Goal: Communication & Community: Answer question/provide support

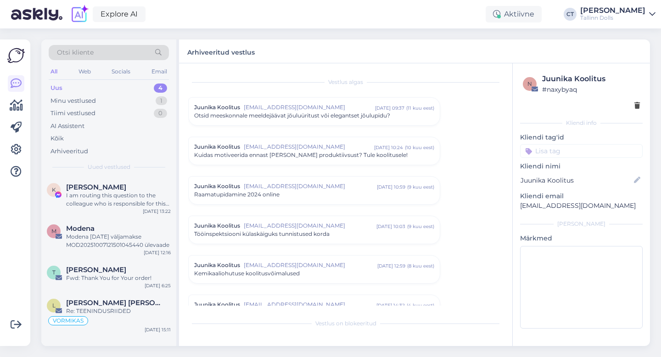
scroll to position [1012, 0]
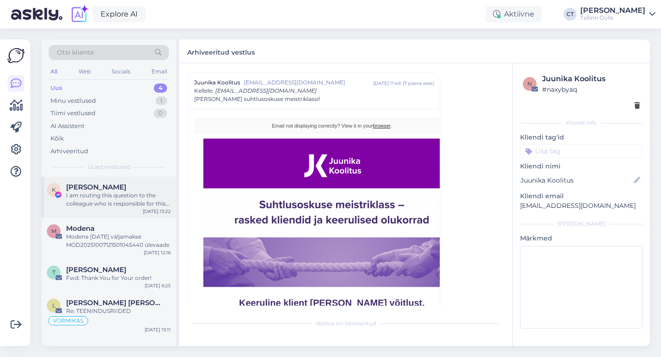
click at [108, 186] on span "[PERSON_NAME]" at bounding box center [96, 187] width 60 height 8
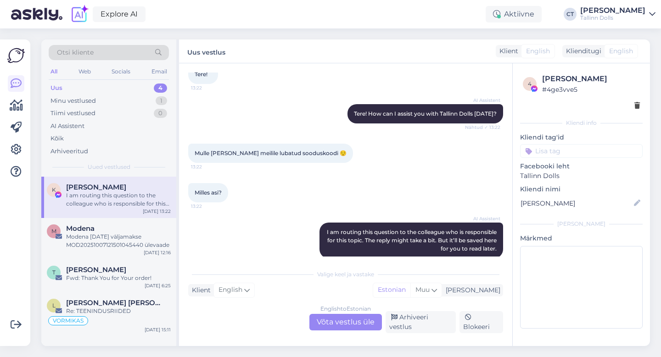
scroll to position [63, 0]
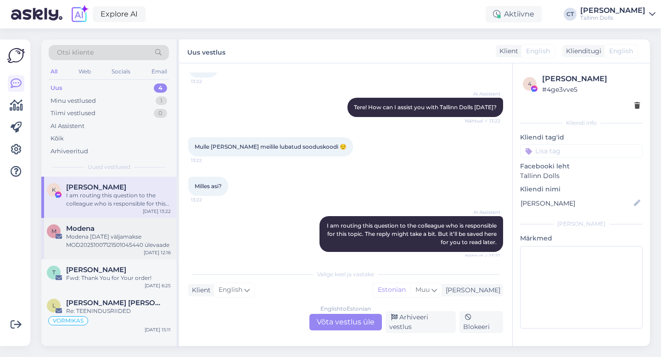
click at [120, 244] on div "Modena [DATE] väljamakse MOD20251007121501045440 ülevaade" at bounding box center [118, 241] width 105 height 17
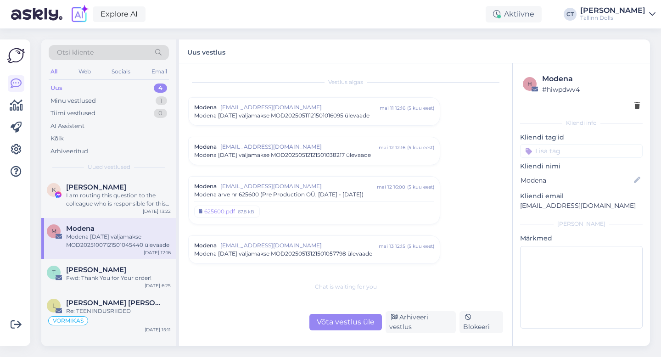
scroll to position [3896, 0]
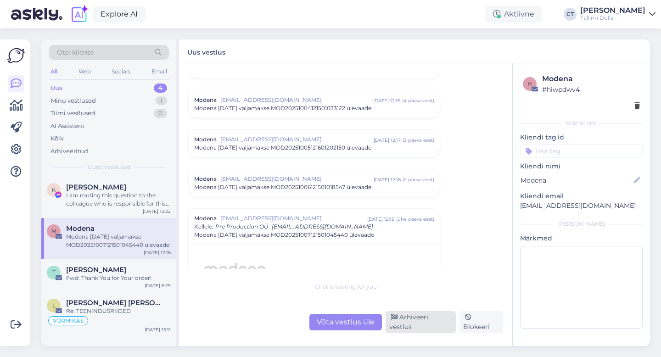
click at [414, 323] on div "Arhiveeri vestlus" at bounding box center [421, 322] width 70 height 22
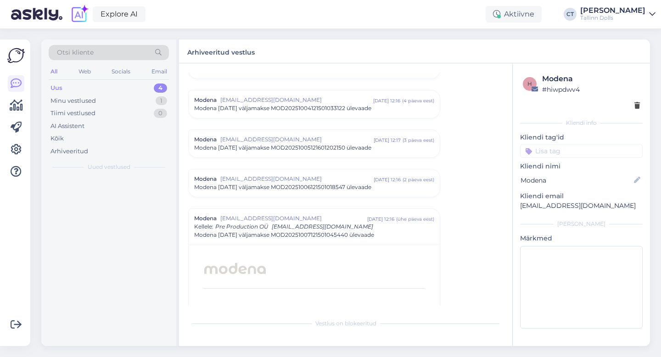
scroll to position [4032, 0]
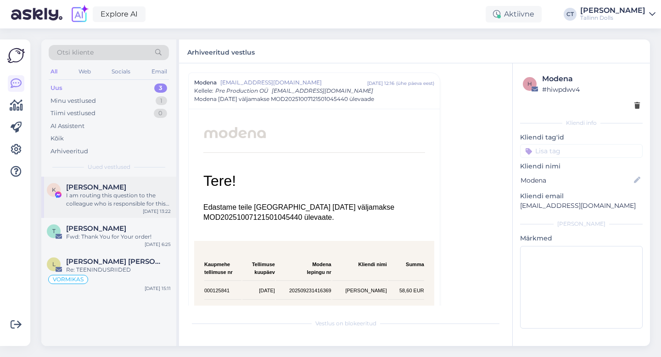
click at [132, 180] on div "K Kristiina Kevvät I am routing this question to the colleague who is responsib…" at bounding box center [108, 197] width 135 height 41
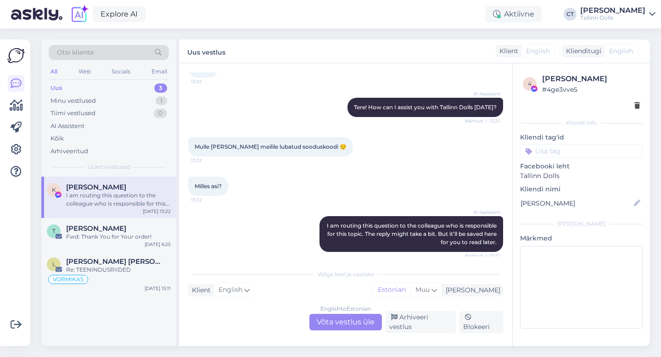
click at [118, 49] on div "Otsi kliente" at bounding box center [109, 52] width 120 height 15
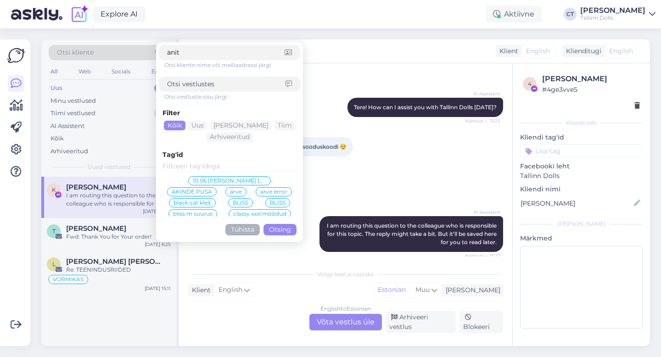
type input "anita"
click button "Otsing" at bounding box center [279, 229] width 33 height 11
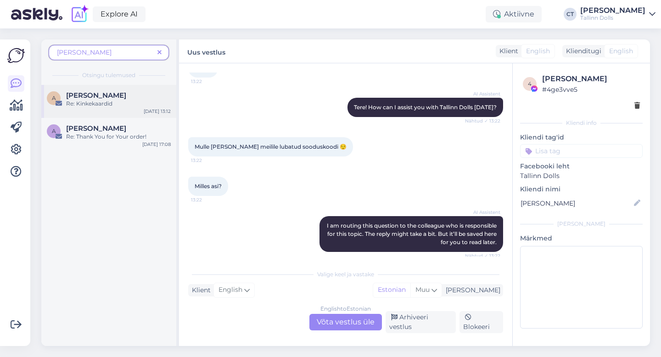
click at [105, 106] on div "Re: Kinkekaardid" at bounding box center [118, 104] width 105 height 8
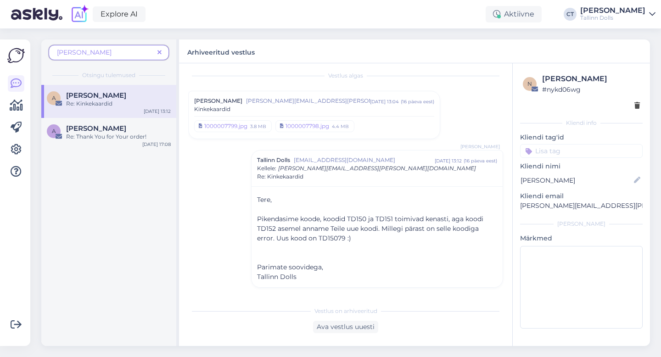
scroll to position [0, 0]
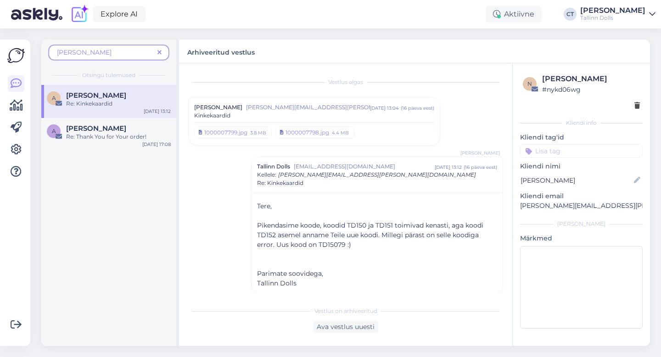
click at [353, 118] on div "Kinkekaardid" at bounding box center [314, 116] width 240 height 8
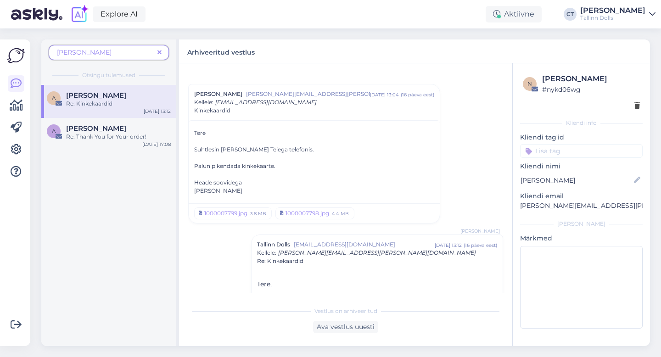
scroll to position [98, 0]
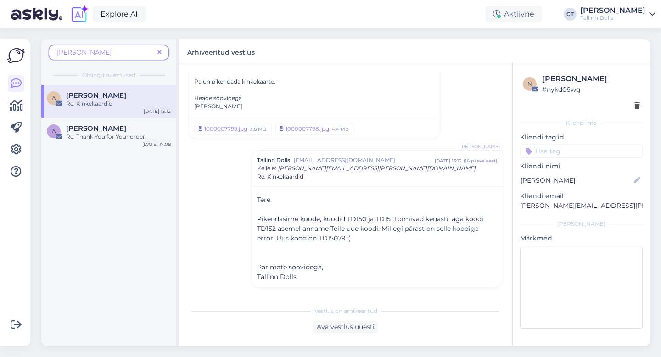
click at [160, 54] on icon at bounding box center [159, 53] width 4 height 6
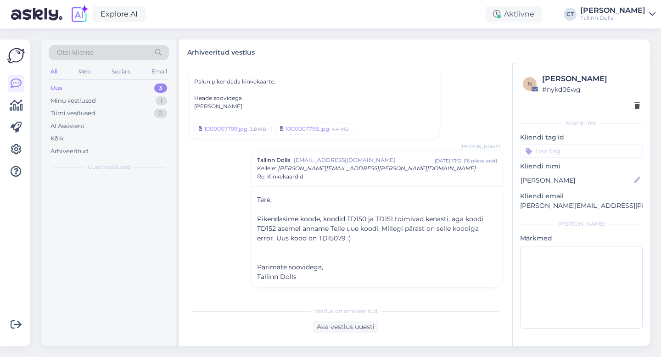
click at [130, 79] on div "All Web Socials Email" at bounding box center [109, 73] width 120 height 14
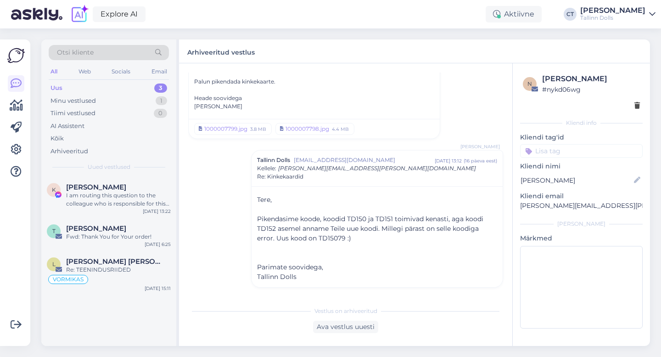
click at [129, 85] on div "Uus 3" at bounding box center [109, 88] width 120 height 13
click at [84, 88] on div "Uus 3" at bounding box center [109, 88] width 120 height 13
click at [261, 32] on div "Otsi kliente All Web Socials Email Uus 3 Minu vestlused 1 Tiimi vestlused 0 AI …" at bounding box center [348, 192] width 625 height 329
click at [143, 88] on div "Uus 3" at bounding box center [109, 88] width 120 height 13
click at [71, 84] on div "Uus 3" at bounding box center [109, 88] width 120 height 13
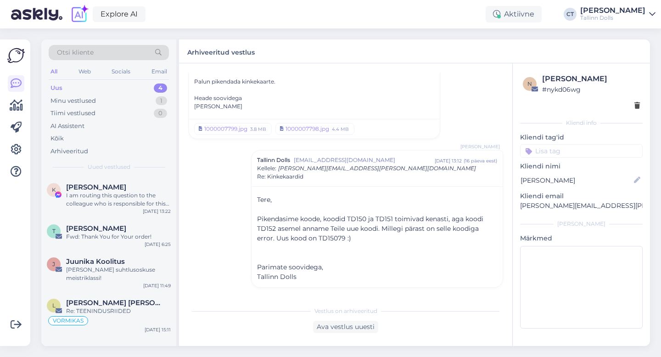
click at [61, 91] on div "Uus" at bounding box center [56, 88] width 12 height 9
click at [77, 101] on div "Minu vestlused" at bounding box center [72, 100] width 45 height 9
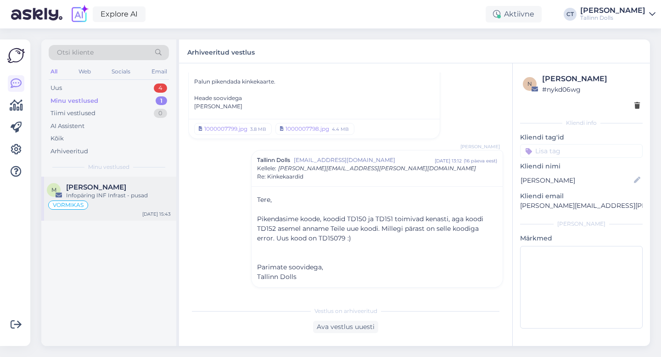
click at [119, 197] on div "Infopäring INF Infrast - pusad" at bounding box center [118, 195] width 105 height 8
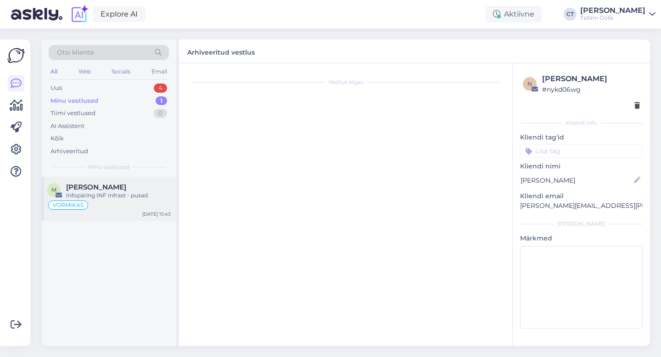
scroll to position [0, 0]
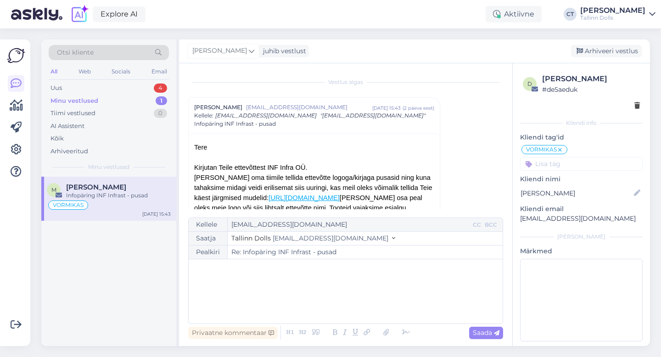
click at [336, 289] on div "﻿" at bounding box center [345, 291] width 305 height 55
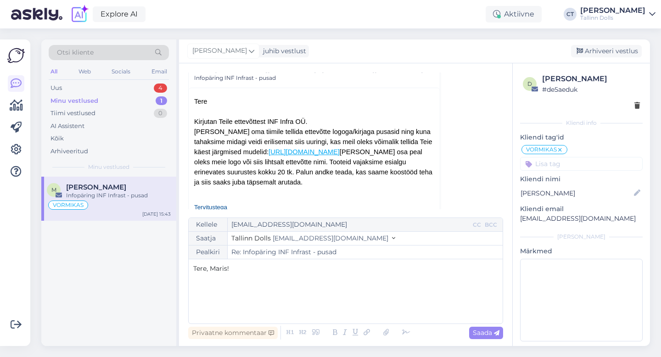
scroll to position [46, 0]
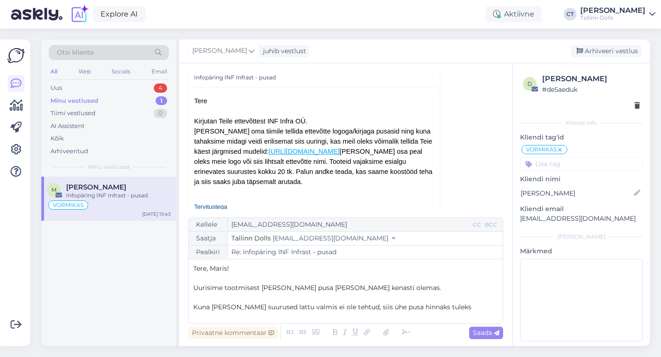
click at [462, 304] on p "Kuna meil kõik suurused lattu valmis ei ole tehtud, siis ühe pusa hinnaks tuleks" at bounding box center [345, 308] width 305 height 10
click at [123, 50] on div "Otsi kliente" at bounding box center [109, 52] width 120 height 15
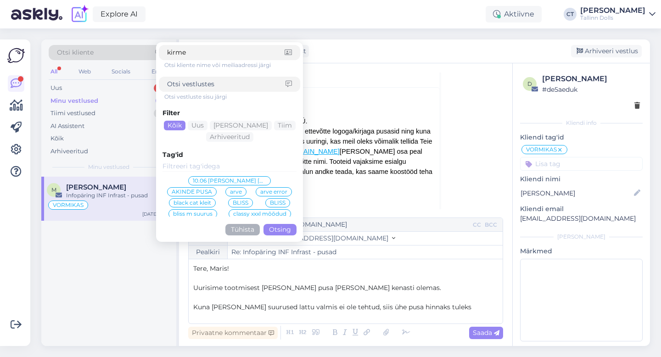
type input "kirmet"
click button "Otsing" at bounding box center [279, 229] width 33 height 11
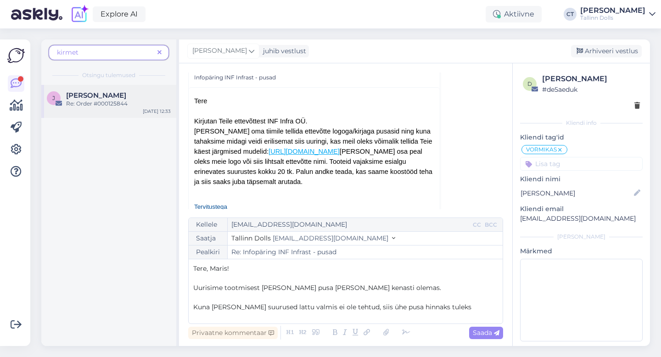
click at [105, 100] on div "Re: Order #000125844" at bounding box center [118, 104] width 105 height 8
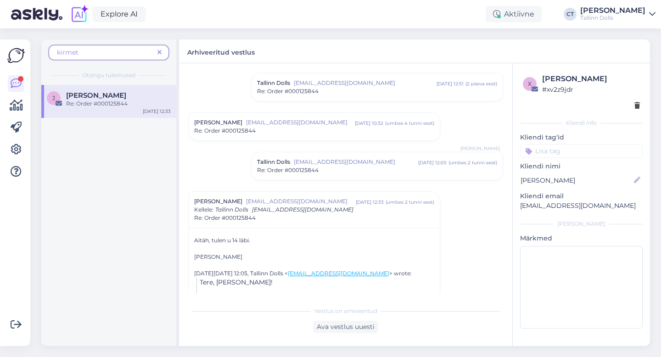
scroll to position [757, 0]
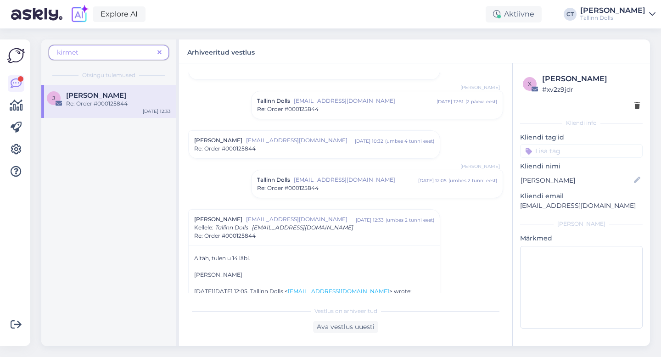
click at [335, 117] on div "Tallinn Dolls info@tallinndolls.com okt 6 12:51 ( 2 päeva eest ) Re: Order #000…" at bounding box center [377, 105] width 251 height 28
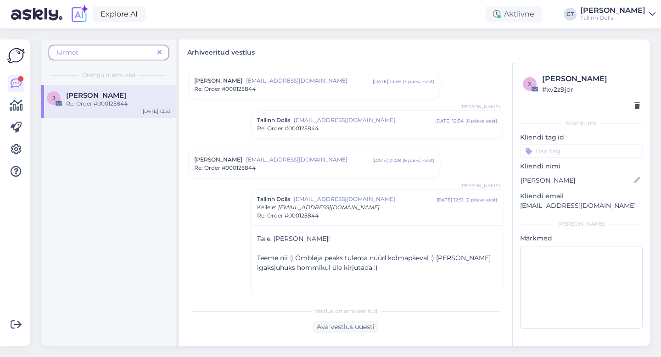
scroll to position [657, 0]
click at [343, 126] on div "Re: Order #000125844" at bounding box center [377, 129] width 240 height 8
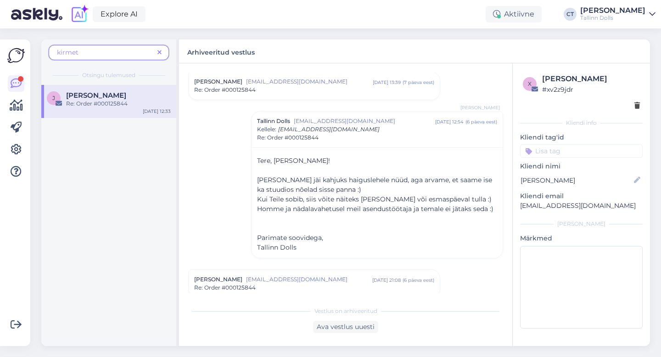
scroll to position [574, 0]
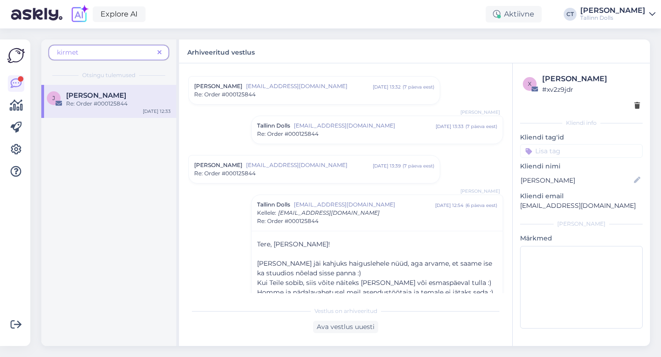
click at [344, 121] on div "Tallinn Dolls info@tallinndolls.com okt 1 13:33 ( 7 päeva eest ) Re: Order #000…" at bounding box center [377, 130] width 251 height 28
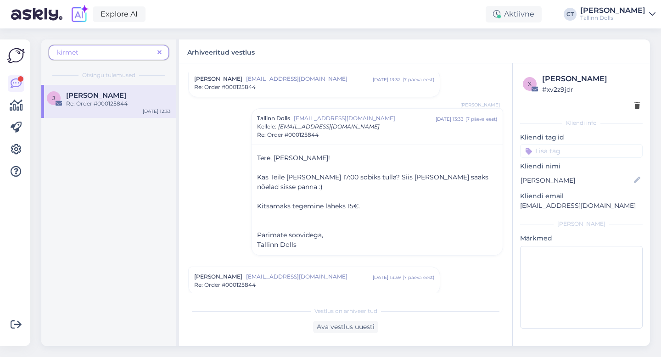
scroll to position [582, 0]
click at [162, 54] on span at bounding box center [159, 53] width 11 height 10
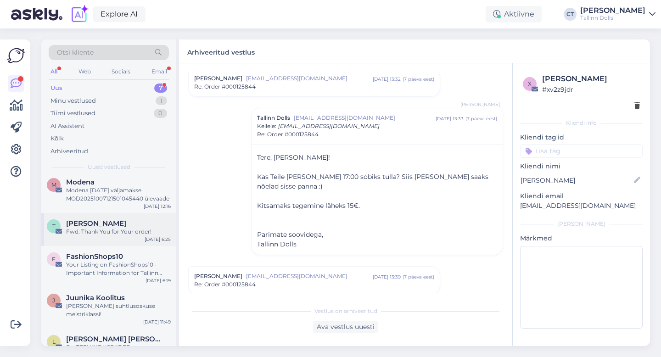
scroll to position [106, 0]
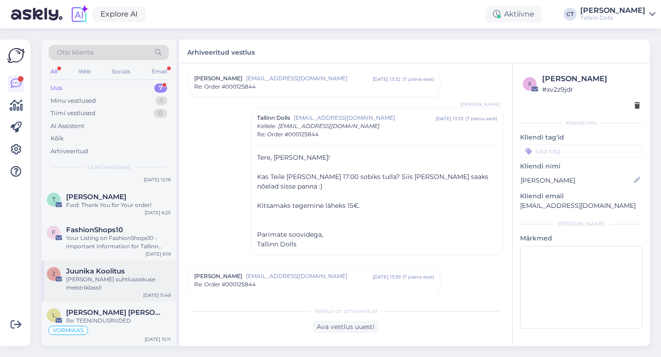
click at [101, 267] on span "Juunika Koolitus" at bounding box center [95, 271] width 59 height 8
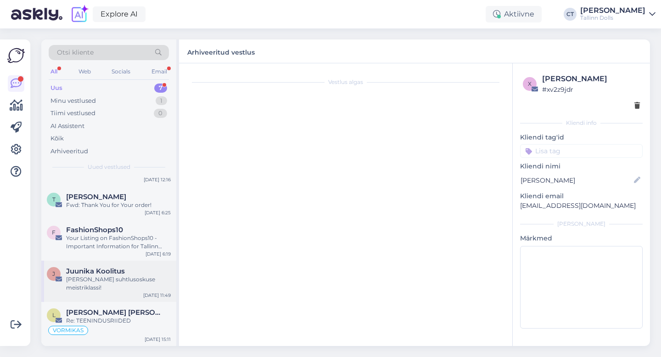
scroll to position [0, 0]
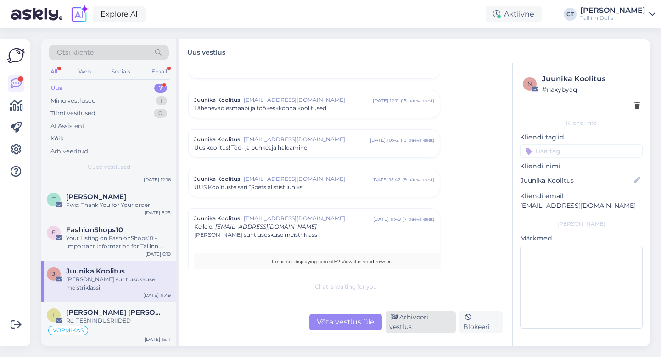
click at [435, 325] on div "Arhiveeri vestlus" at bounding box center [421, 322] width 70 height 22
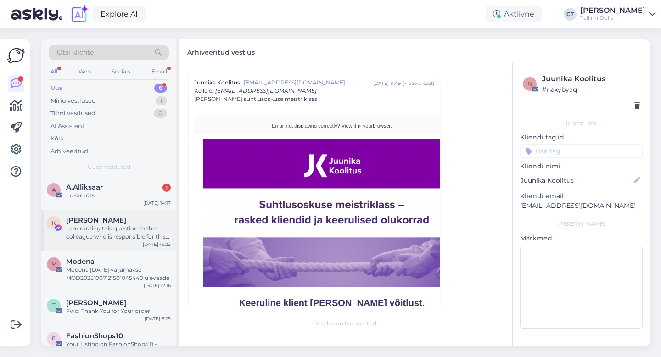
scroll to position [65, 0]
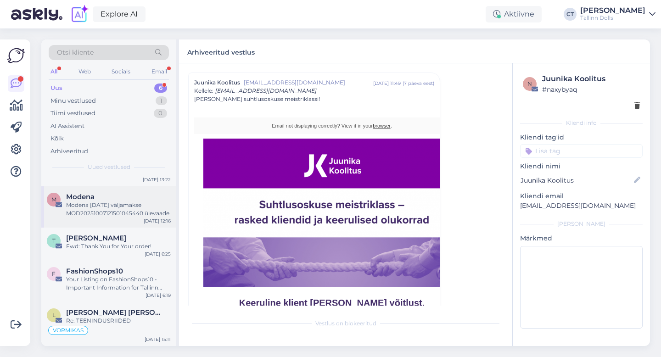
click at [112, 213] on div "Modena [DATE] väljamakse MOD20251007121501045440 ülevaade" at bounding box center [118, 209] width 105 height 17
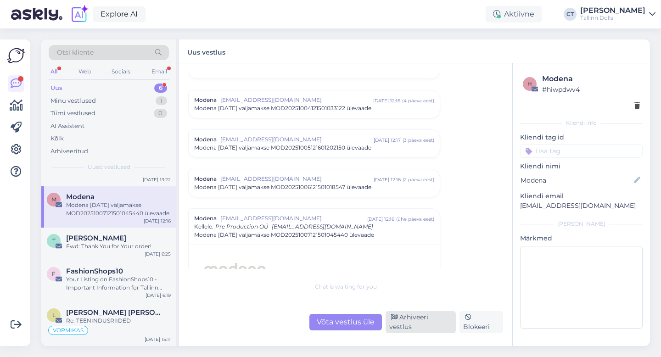
click at [434, 323] on div "Arhiveeri vestlus" at bounding box center [421, 322] width 70 height 22
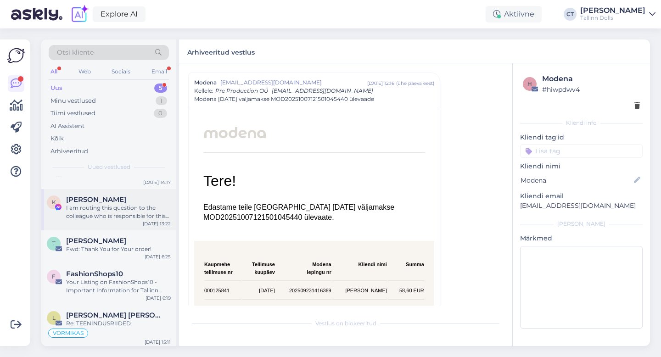
scroll to position [23, 0]
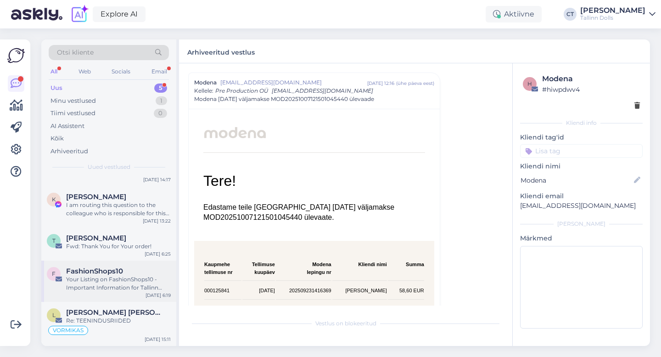
click at [131, 269] on div "FashionShops10" at bounding box center [118, 271] width 105 height 8
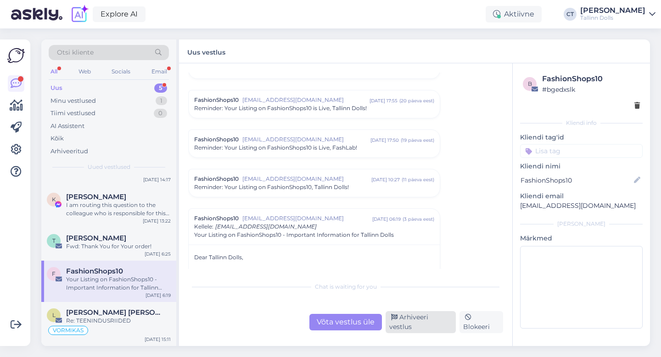
click at [415, 326] on div "Arhiveeri vestlus" at bounding box center [421, 322] width 70 height 22
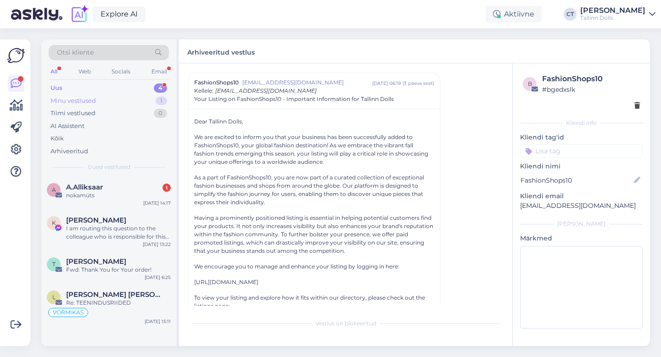
click at [98, 97] on div "Minu vestlused 1" at bounding box center [109, 101] width 120 height 13
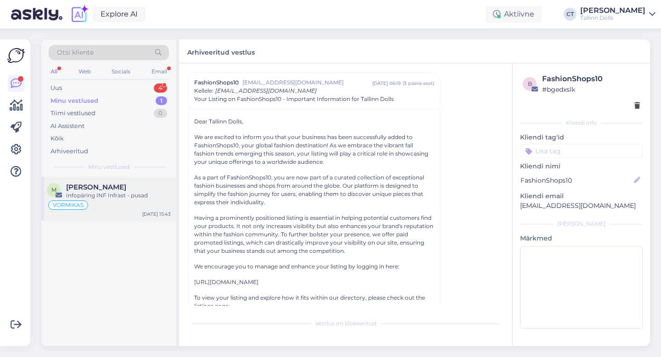
click at [111, 192] on div "Infopäring INF Infrast - pusad" at bounding box center [118, 195] width 105 height 8
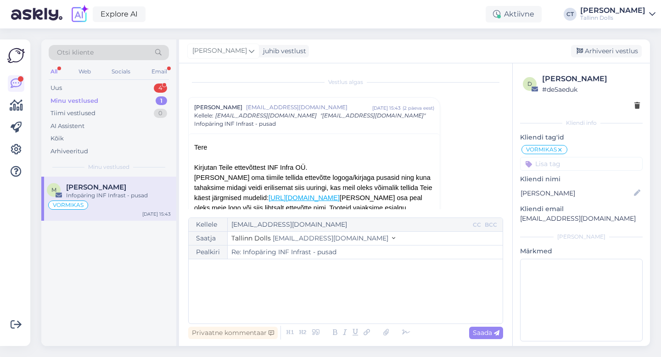
click at [256, 264] on p "﻿" at bounding box center [345, 269] width 305 height 10
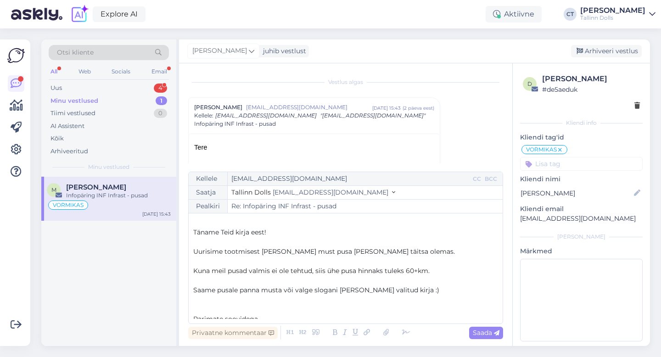
scroll to position [11, 0]
click at [480, 333] on span "Saada" at bounding box center [486, 333] width 27 height 8
type input "Re: Infopäring INF Infrast - pusad"
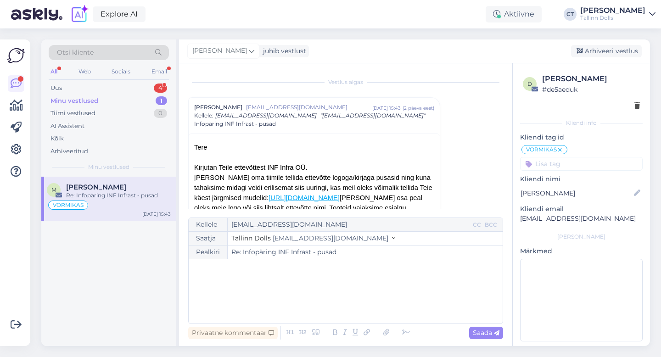
scroll to position [271, 0]
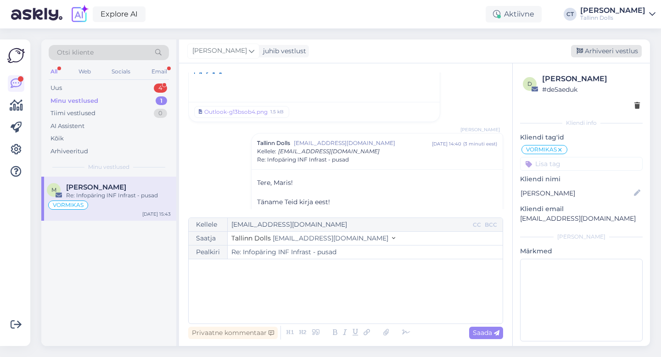
click at [602, 54] on div "Arhiveeri vestlus" at bounding box center [606, 51] width 71 height 12
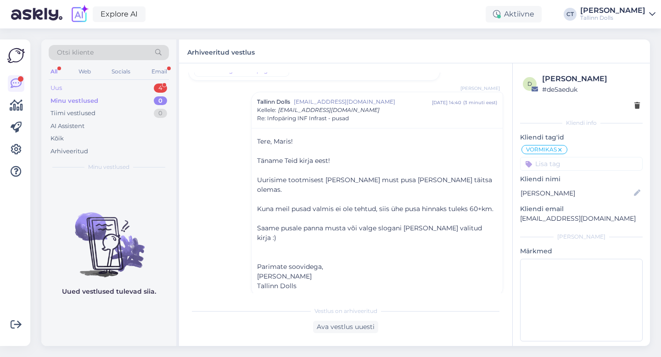
click at [95, 84] on div "Uus 4" at bounding box center [109, 88] width 120 height 13
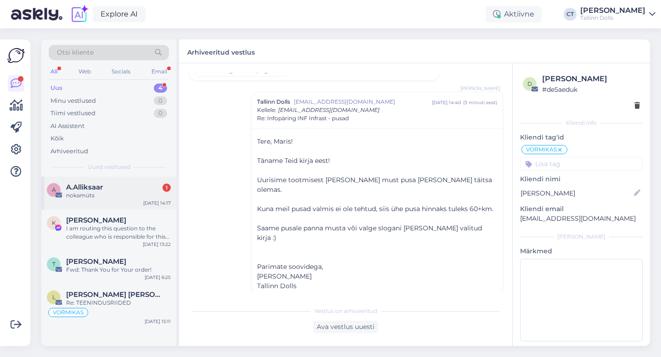
click at [102, 196] on div "nokamüts" at bounding box center [118, 195] width 105 height 8
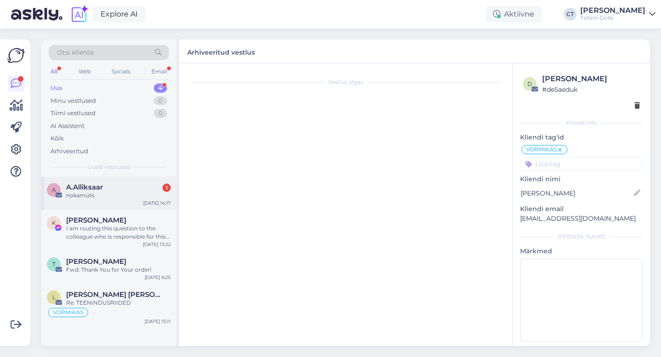
scroll to position [0, 0]
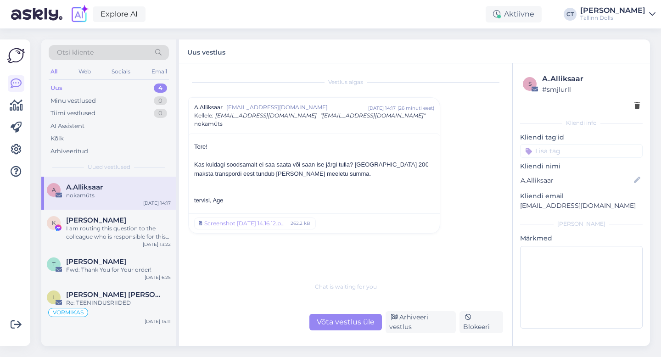
click at [335, 326] on div "Võta vestlus üle" at bounding box center [345, 322] width 73 height 17
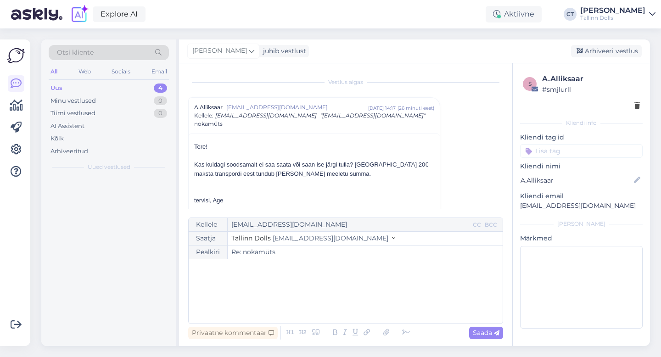
scroll to position [25, 0]
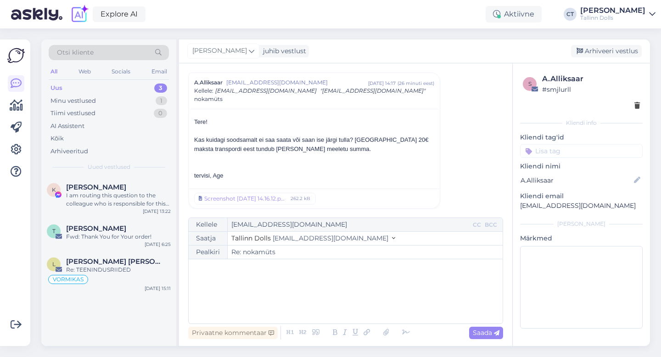
click at [338, 317] on div "﻿" at bounding box center [345, 291] width 305 height 55
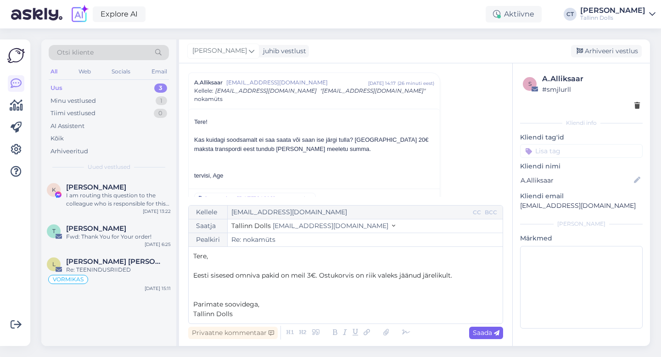
click at [489, 327] on div "Saada" at bounding box center [486, 333] width 34 height 12
click at [489, 331] on span "Saada" at bounding box center [486, 333] width 27 height 8
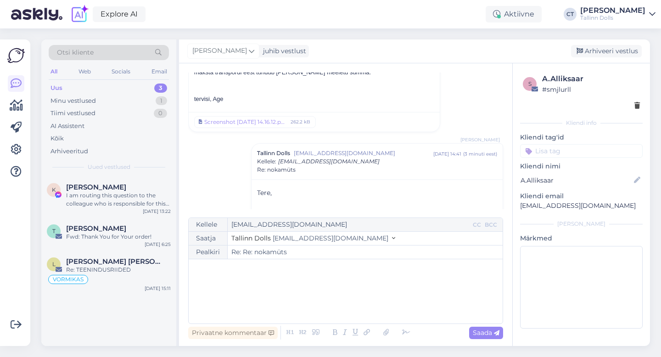
type input "Re: nokamüts"
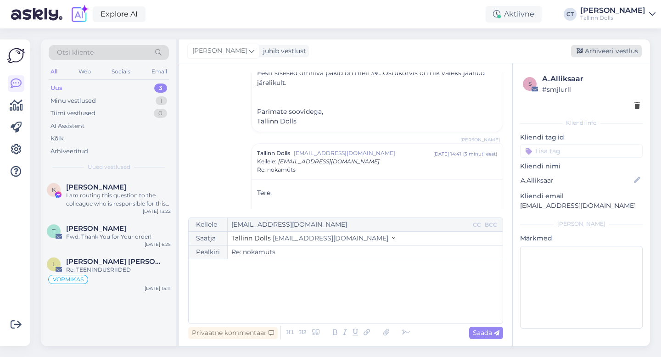
click at [595, 53] on div "Arhiveeri vestlus" at bounding box center [606, 51] width 71 height 12
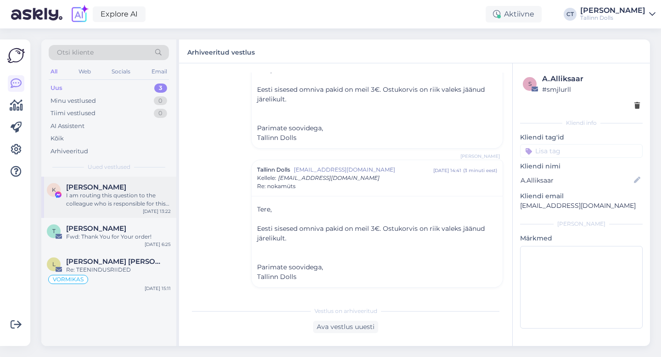
click at [125, 194] on div "I am routing this question to the colleague who is responsible for this topic. …" at bounding box center [118, 199] width 105 height 17
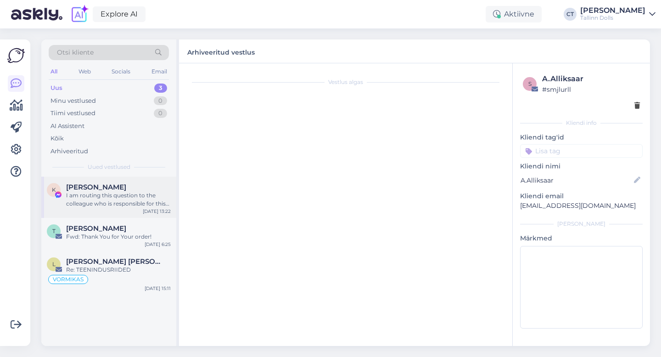
scroll to position [63, 0]
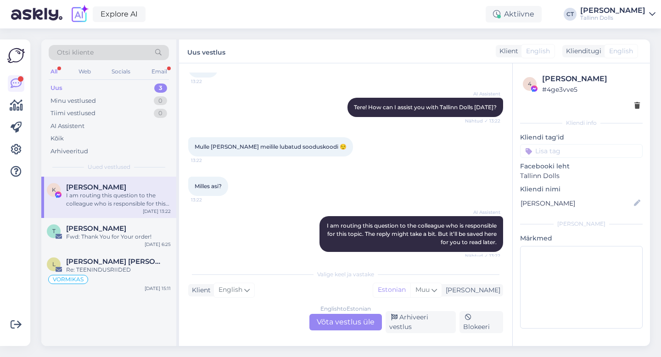
click at [78, 86] on div "Uus 3" at bounding box center [109, 88] width 120 height 13
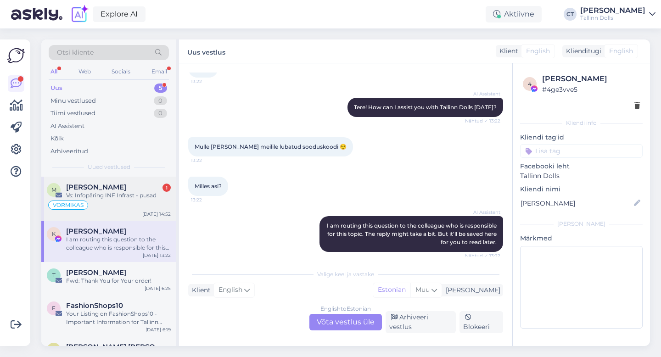
click at [106, 192] on div "Vs: Infopäring INF Infrast - pusad" at bounding box center [118, 195] width 105 height 8
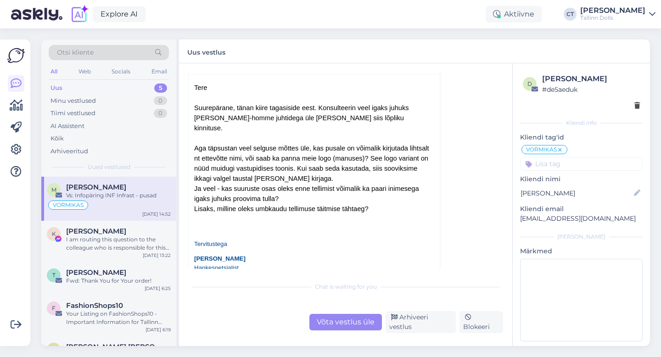
scroll to position [159, 0]
click at [339, 320] on div "Võta vestlus üle" at bounding box center [345, 322] width 73 height 17
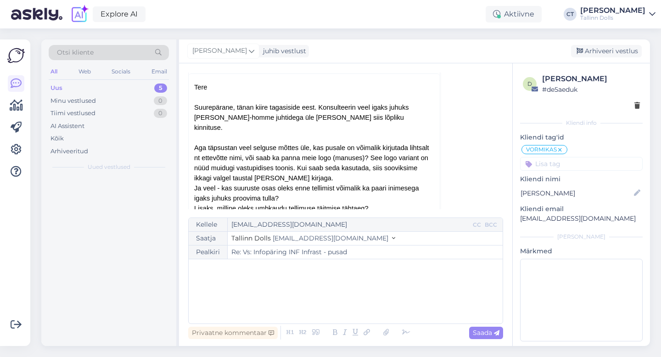
scroll to position [123, 0]
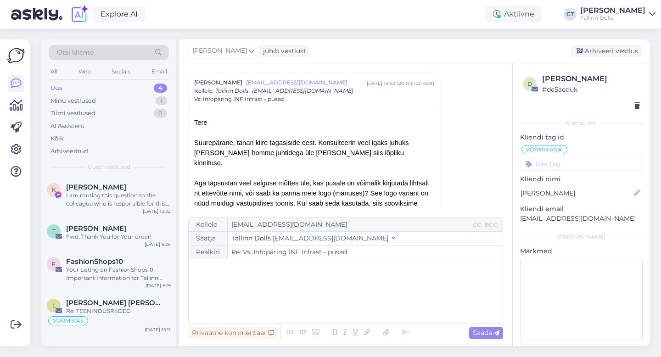
click at [338, 292] on div "﻿" at bounding box center [345, 291] width 305 height 55
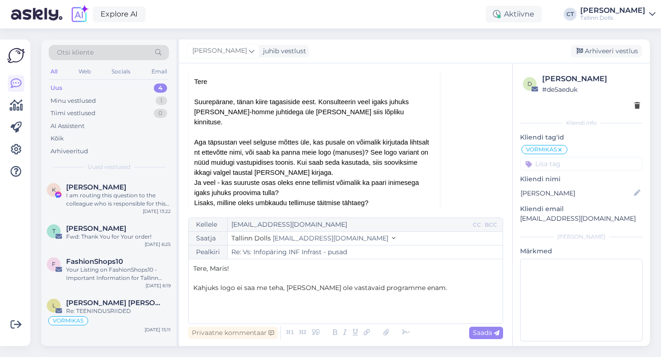
scroll to position [171, 0]
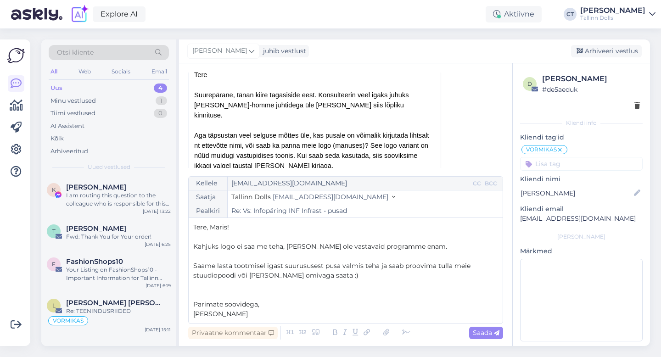
click at [354, 273] on p "Saame lasta tootmisel igast suurususest pusa valmis teha ja saab proovima tulla…" at bounding box center [345, 270] width 305 height 19
click at [281, 276] on span "Saame lasta tootmisel igast suurususest pusa valmis teha ja saab proovima tulla…" at bounding box center [332, 271] width 279 height 18
click at [378, 276] on p "Saame lasta tootmisel igast suurususest pusa valmis teha ja saab proovima tulla…" at bounding box center [345, 270] width 305 height 19
click at [489, 334] on span "Saada" at bounding box center [486, 333] width 27 height 8
type input "Re: Vs: Infopäring INF Infrast - pusad"
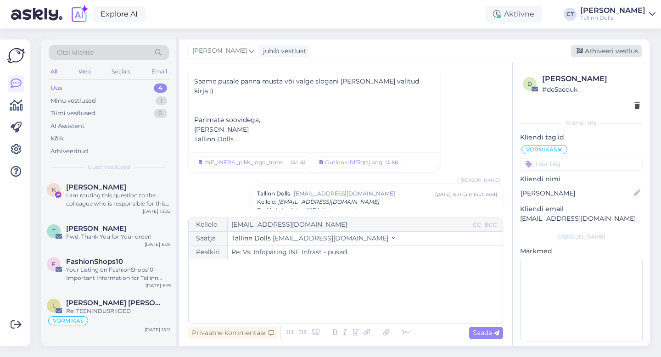
click at [611, 51] on div "Arhiveeri vestlus" at bounding box center [606, 51] width 71 height 12
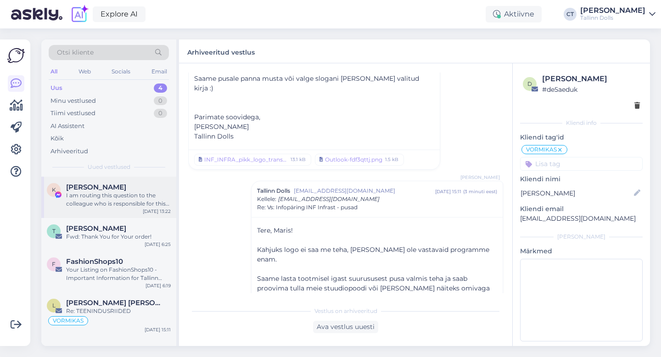
click at [88, 189] on span "[PERSON_NAME]" at bounding box center [96, 187] width 60 height 8
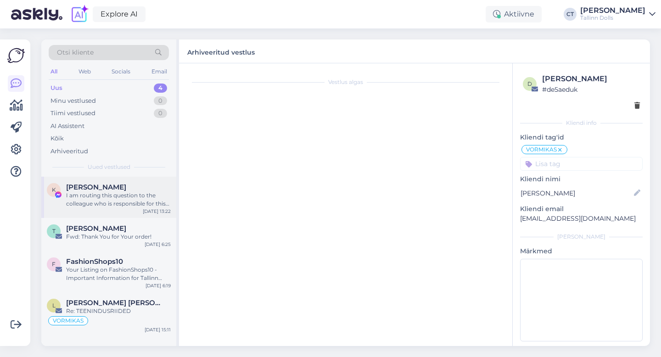
scroll to position [63, 0]
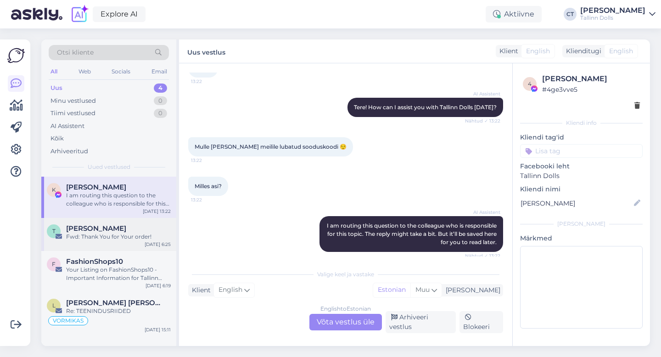
click at [100, 232] on span "[PERSON_NAME]" at bounding box center [96, 228] width 60 height 8
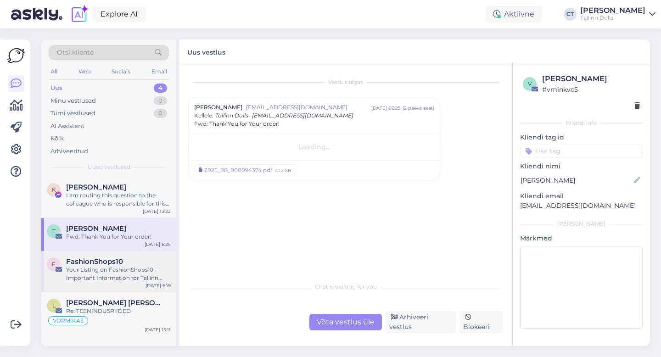
scroll to position [0, 0]
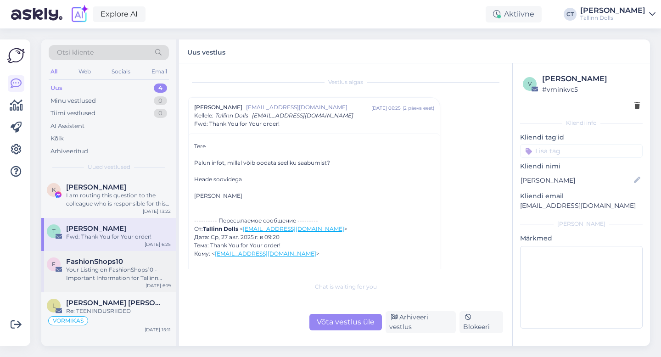
click at [101, 271] on div "Your Listing on FashionShops10 - Important Information for Tallinn Dolls" at bounding box center [118, 274] width 105 height 17
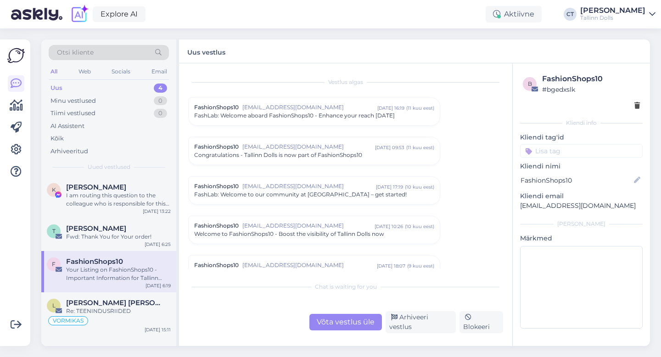
scroll to position [560, 0]
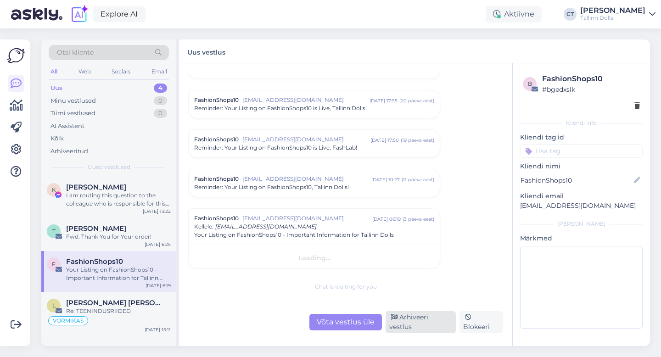
click at [423, 324] on div "Arhiveeri vestlus" at bounding box center [421, 322] width 70 height 22
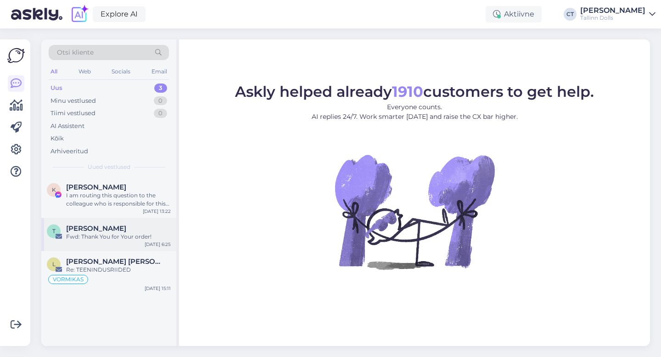
click at [109, 241] on div "T Tatjana Vürst Fwd: Thank You for Your order! Oct 6 6:25" at bounding box center [108, 234] width 135 height 33
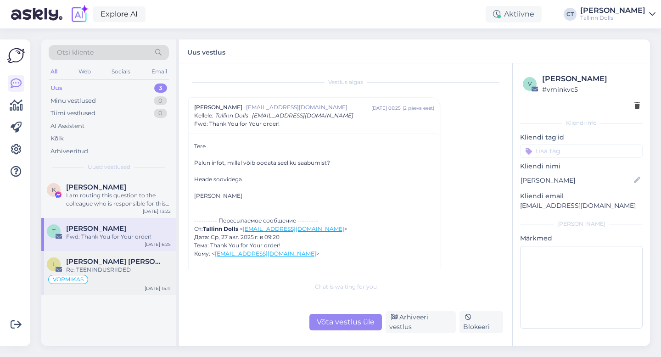
click at [129, 258] on div "[PERSON_NAME] [PERSON_NAME]" at bounding box center [118, 262] width 105 height 8
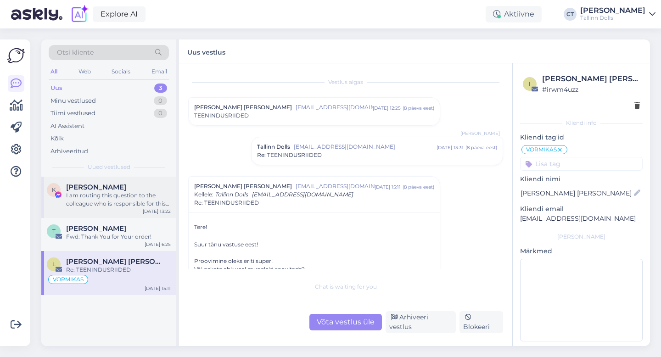
click at [136, 200] on div "I am routing this question to the colleague who is responsible for this topic. …" at bounding box center [118, 199] width 105 height 17
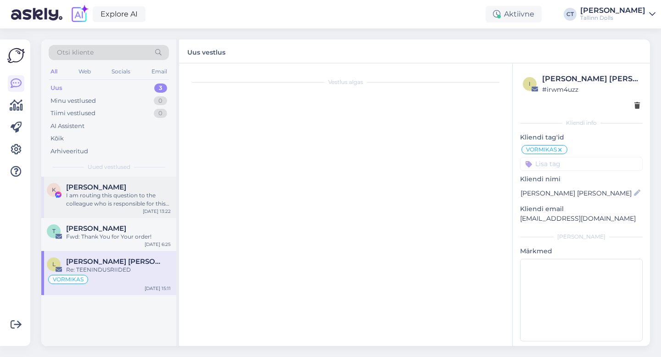
scroll to position [63, 0]
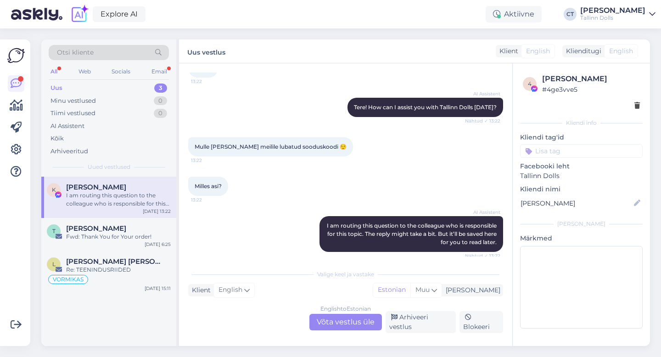
click at [83, 87] on div "Uus 3" at bounding box center [109, 88] width 120 height 13
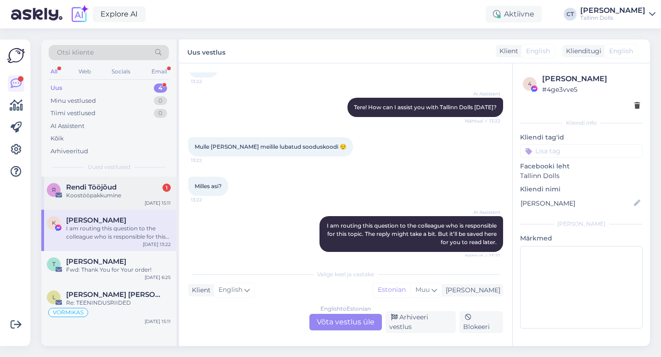
click at [89, 196] on div "Koostööpakkumine" at bounding box center [118, 195] width 105 height 8
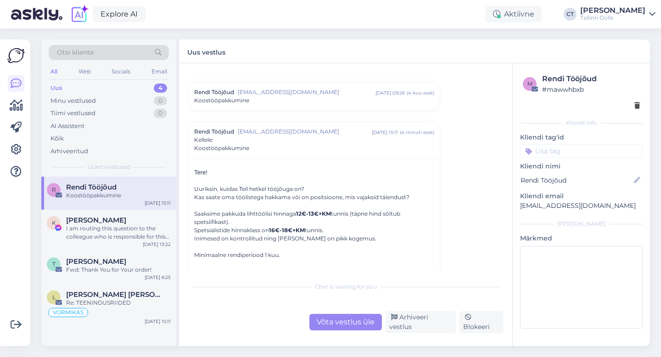
scroll to position [138, 0]
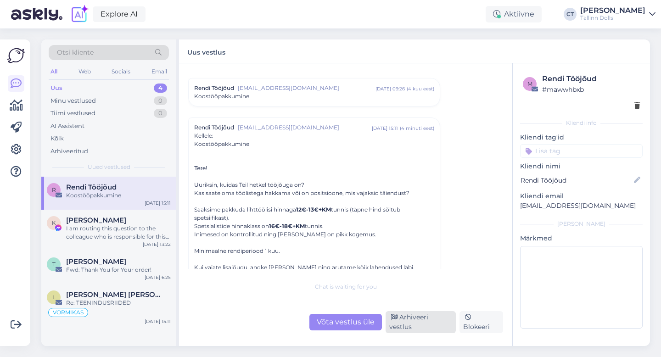
click at [419, 320] on div "Arhiveeri vestlus" at bounding box center [421, 322] width 70 height 22
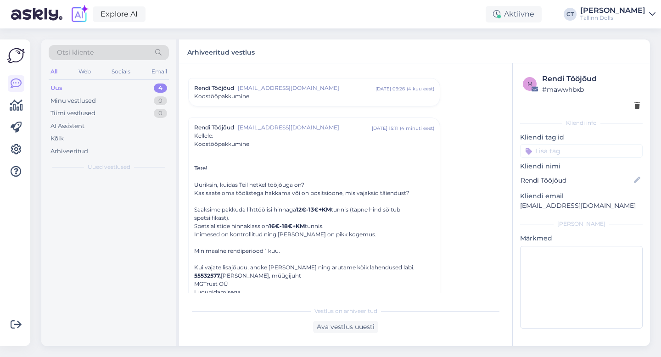
scroll to position [152, 0]
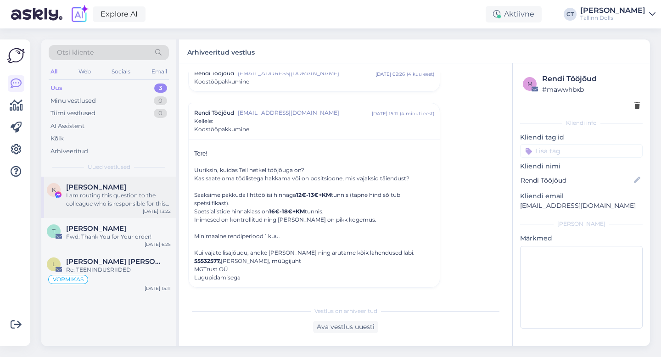
click at [80, 192] on div "I am routing this question to the colleague who is responsible for this topic. …" at bounding box center [118, 199] width 105 height 17
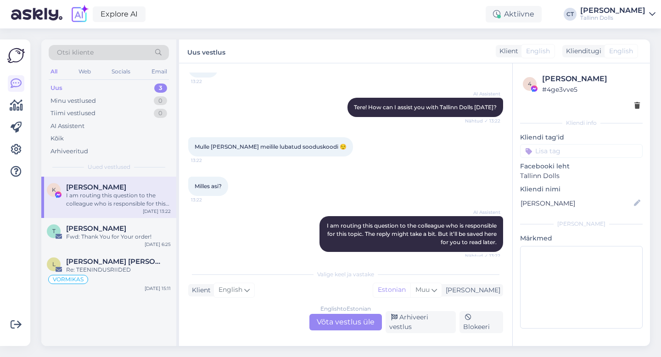
click at [353, 326] on div "English to Estonian Võta vestlus üle" at bounding box center [345, 322] width 73 height 17
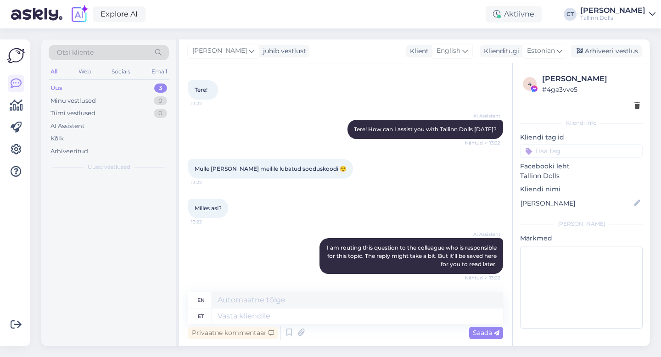
scroll to position [41, 0]
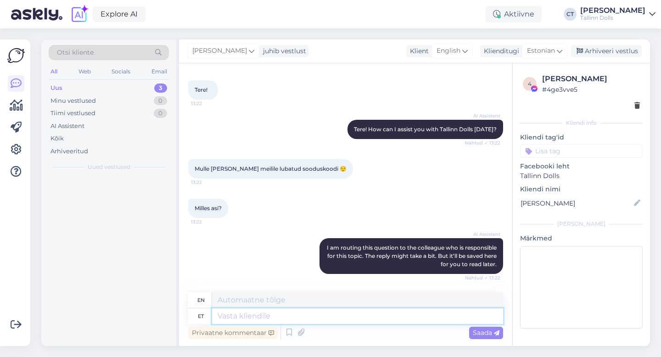
click at [355, 320] on textarea at bounding box center [357, 316] width 291 height 16
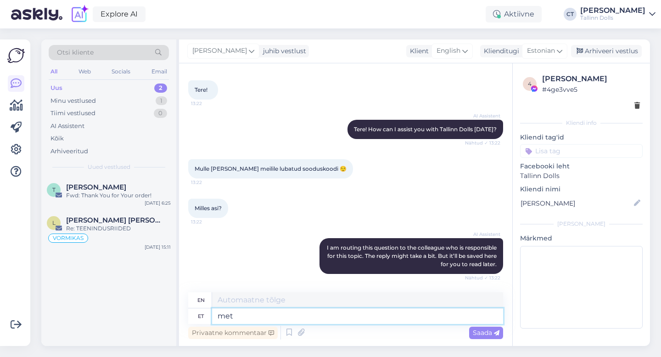
type textarea "meta"
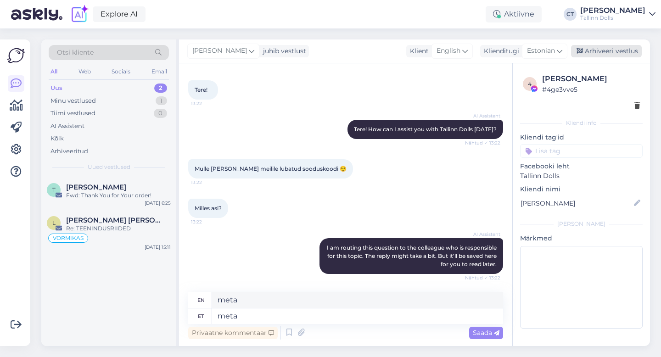
click at [605, 54] on div "Arhiveeri vestlus" at bounding box center [606, 51] width 71 height 12
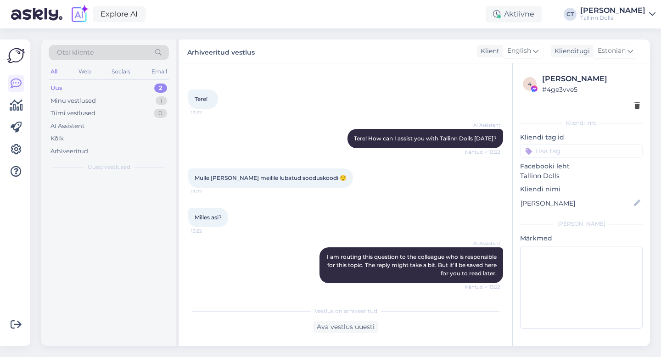
scroll to position [32, 0]
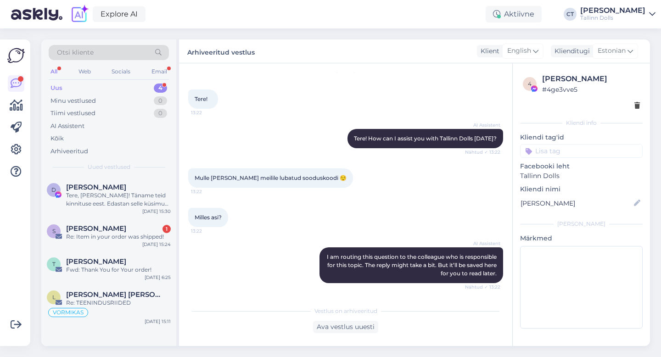
click at [75, 84] on div "Uus 4" at bounding box center [109, 88] width 120 height 13
click at [118, 189] on div "[PERSON_NAME]" at bounding box center [118, 187] width 105 height 8
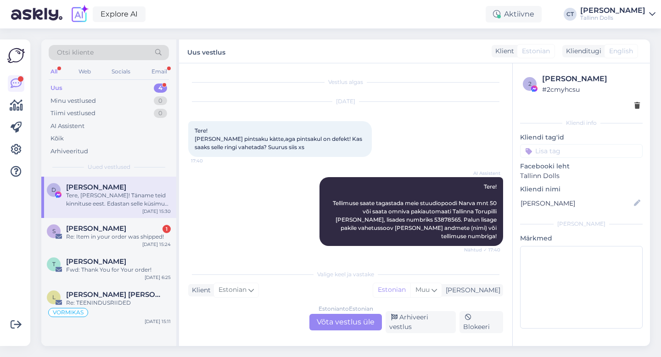
scroll to position [1307, 0]
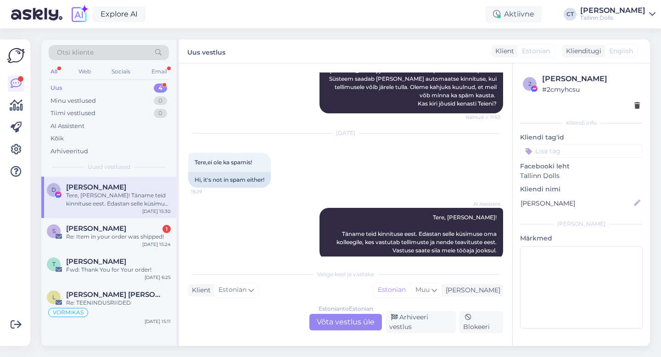
click at [342, 325] on div "Estonian to Estonian Võta vestlus üle" at bounding box center [345, 322] width 73 height 17
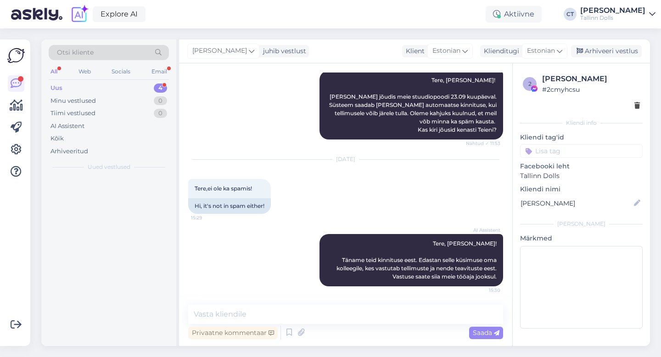
scroll to position [1273, 0]
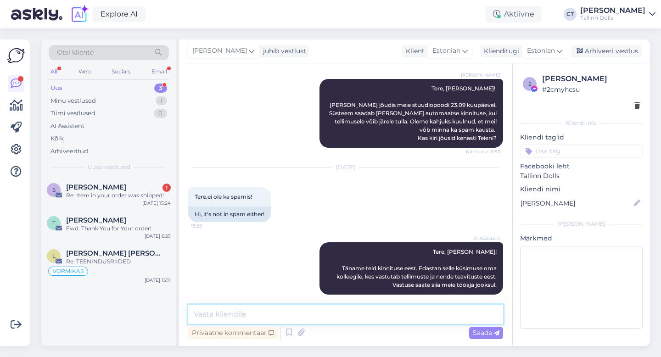
click at [342, 319] on textarea at bounding box center [345, 314] width 315 height 19
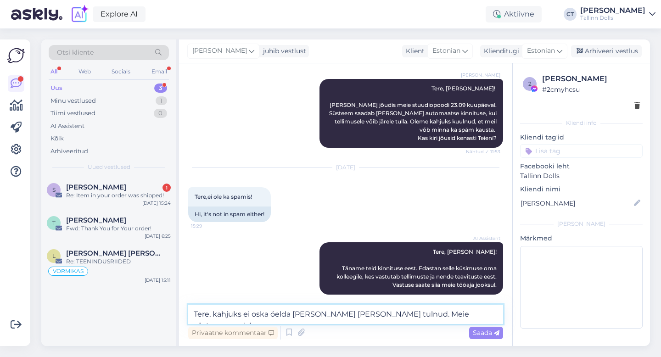
click at [312, 313] on textarea "Tere, kahjuks ei oska öelda miks meil kohale ei tulnud. Meie süsteem saadab" at bounding box center [345, 314] width 315 height 19
click at [329, 314] on textarea "Tere, kahjuks ei oska öelda miks meil kohale ei tulnud. Meie süsteem saadab" at bounding box center [345, 314] width 315 height 19
click at [483, 319] on textarea "Tere, kahjuks ei oska öelda miks meil kohale ei tulnud. Meie süsteem saadab" at bounding box center [345, 314] width 315 height 19
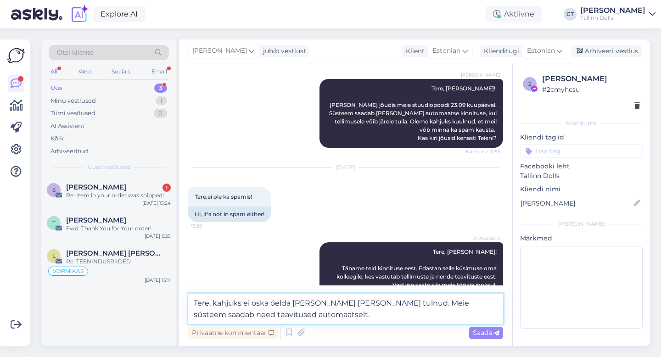
type textarea "Tere, kahjuks ei oska öelda [PERSON_NAME] [PERSON_NAME] tulnud. Meie süsteem sa…"
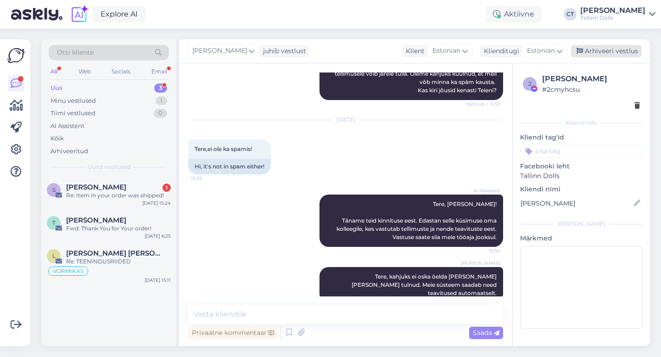
click at [600, 52] on div "Arhiveeri vestlus" at bounding box center [606, 51] width 71 height 12
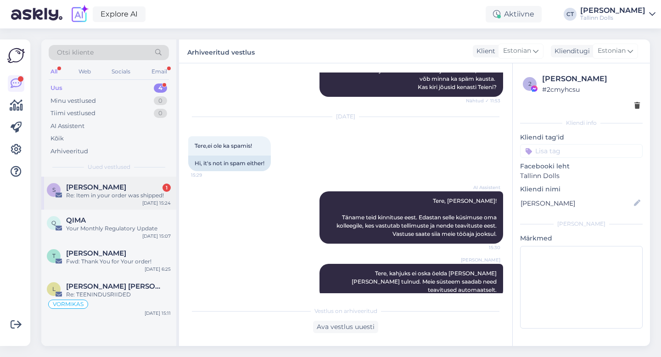
click at [147, 193] on div "Re: Item in your order was shipped!" at bounding box center [118, 195] width 105 height 8
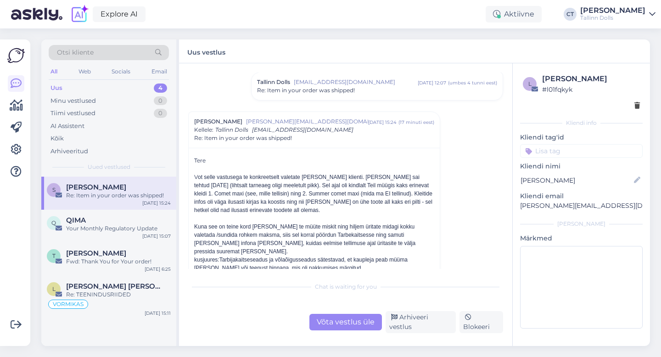
scroll to position [278, 0]
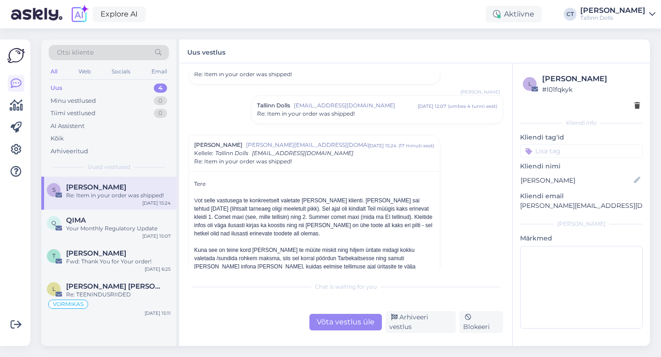
click at [316, 115] on span "Re: Item in your order was shipped!" at bounding box center [306, 114] width 98 height 8
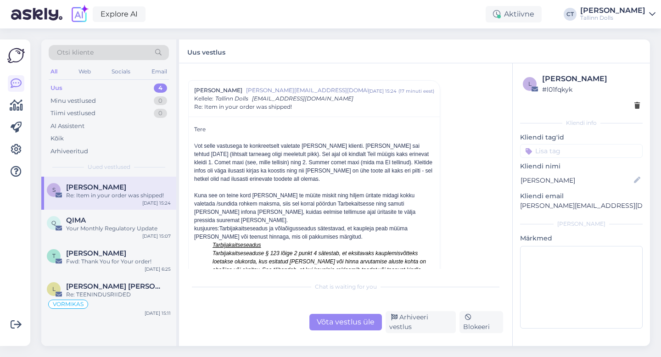
scroll to position [462, 0]
click at [332, 329] on div "Võta vestlus üle" at bounding box center [345, 322] width 73 height 17
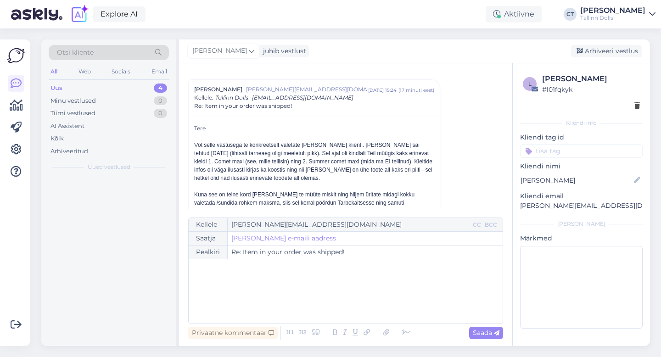
scroll to position [460, 0]
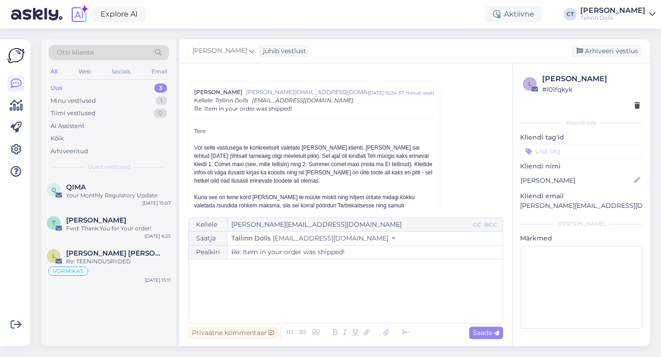
click at [327, 293] on div "﻿" at bounding box center [345, 291] width 305 height 55
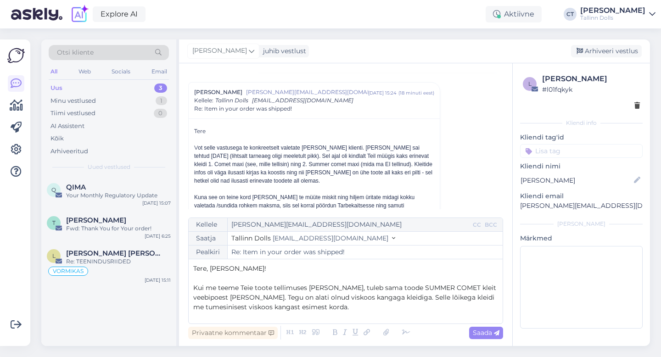
click at [326, 300] on span "Kui me teeme Teie toote tellimuses lahti, tuleb sama toode SUMMER COMET kleit v…" at bounding box center [345, 298] width 305 height 28
click at [341, 309] on p "Kui me teeme Teie toote tellimuses lahti, tuleb sama toode SUMMER COMET kleit v…" at bounding box center [345, 297] width 305 height 29
click at [221, 307] on span "Kui me teeme Teie toote tellimuses lahti, tuleb sama toode SUMMER COMET kleit v…" at bounding box center [345, 298] width 305 height 28
click at [339, 311] on p "Kui me teeme Teie toote tellimuses lahti, tuleb sama toode SUMMER COMET kleit v…" at bounding box center [345, 297] width 305 height 29
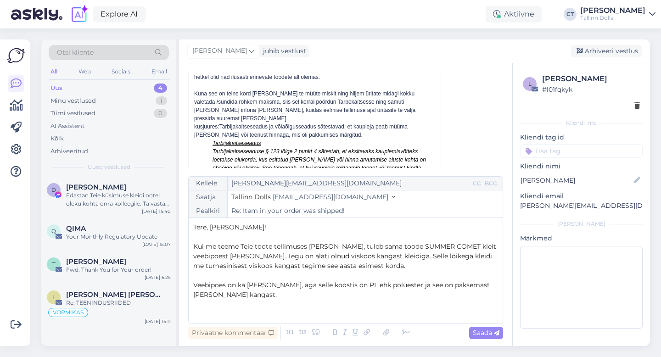
scroll to position [589, 0]
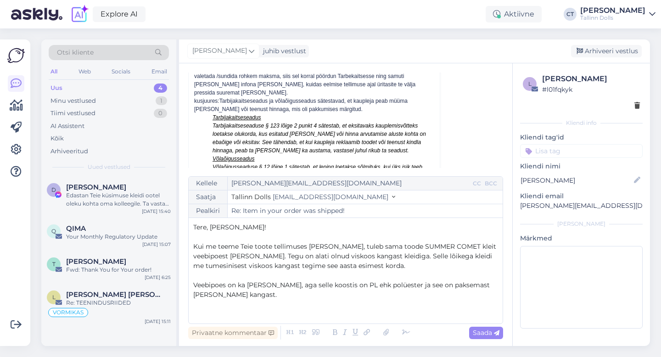
click at [354, 287] on span "Veebipoes on ka teine kleit, aga selle koostis on PL ehk polüester ja see on pa…" at bounding box center [342, 290] width 298 height 18
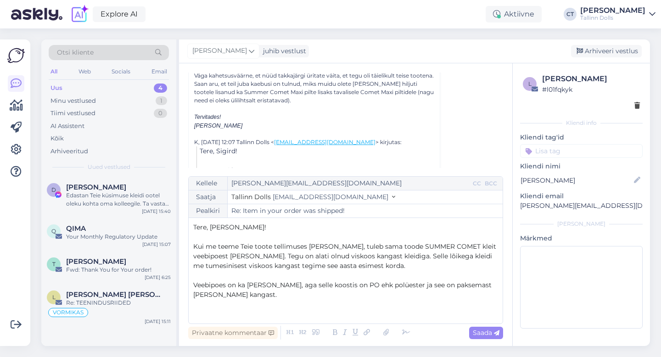
scroll to position [781, 0]
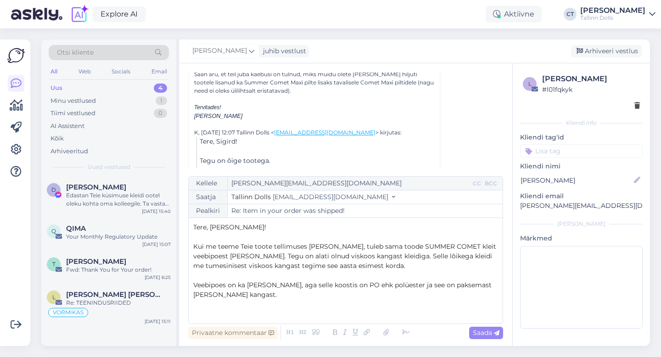
click at [347, 268] on p "Kui me teeme Teie toote tellimuses lahti, tuleb sama toode SUMMER COMET kleit v…" at bounding box center [345, 256] width 305 height 29
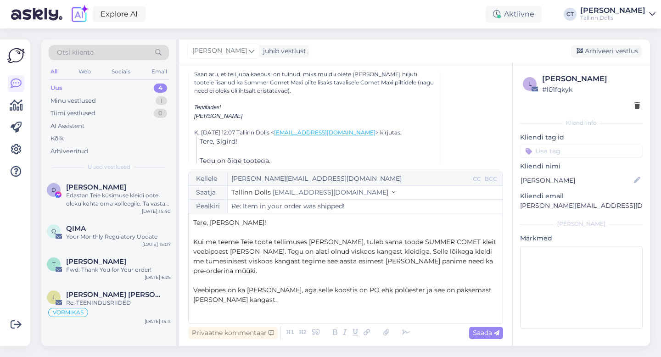
click at [251, 290] on p "Veebipoes on ka teine kleit, aga selle koostis on PO ehk polüester ja see on pa…" at bounding box center [345, 295] width 305 height 19
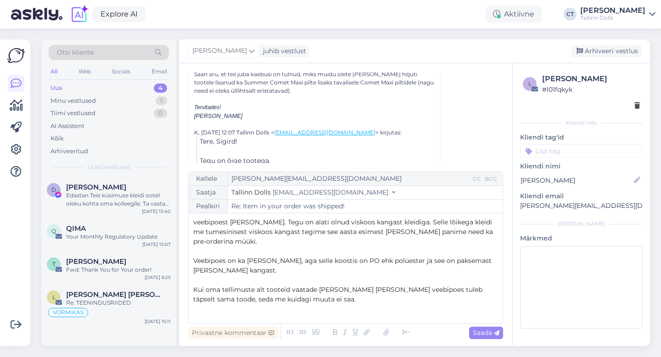
scroll to position [30, 0]
click at [304, 291] on p "Kui oma tellimuste alt tooteid vaatade ja avate selle veebipoes tuleb täpselt s…" at bounding box center [345, 293] width 305 height 19
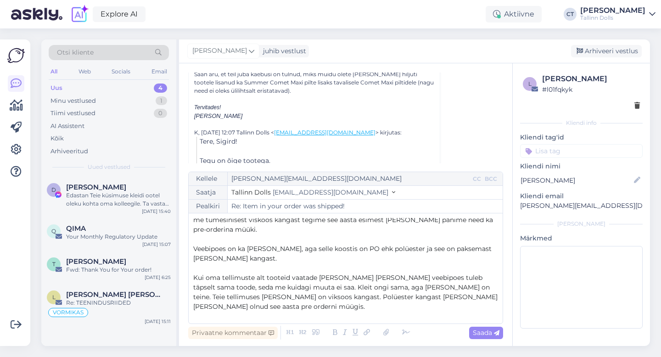
scroll to position [53, 0]
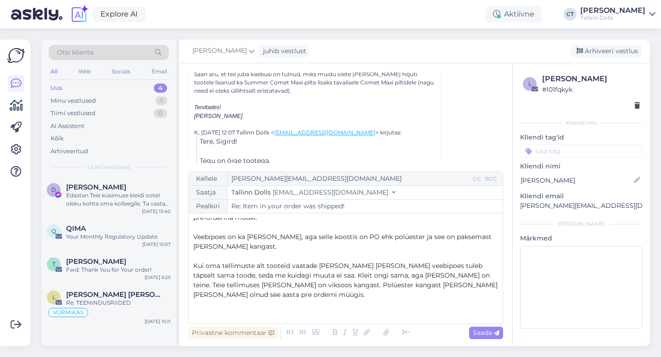
click at [315, 262] on span "Kui oma tellimuste alt tooteid vaatade ja avate selle veebipoes tuleb täpselt s…" at bounding box center [346, 280] width 306 height 37
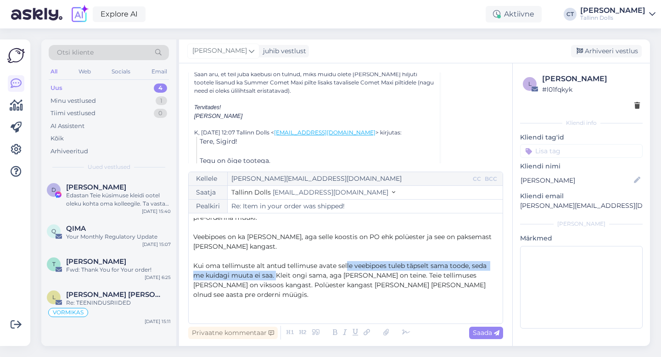
drag, startPoint x: 263, startPoint y: 266, endPoint x: 345, endPoint y: 254, distance: 82.5
click at [345, 262] on span "Kui oma tellimuste alt antud tellimuse avate selle veebipoes tuleb täpselt sama…" at bounding box center [340, 280] width 295 height 37
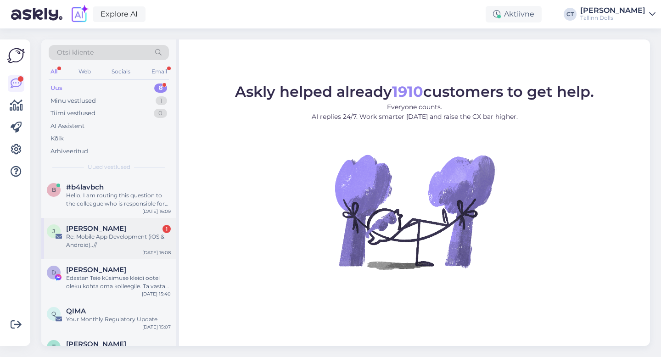
click at [127, 229] on div "[PERSON_NAME] 1" at bounding box center [118, 228] width 105 height 8
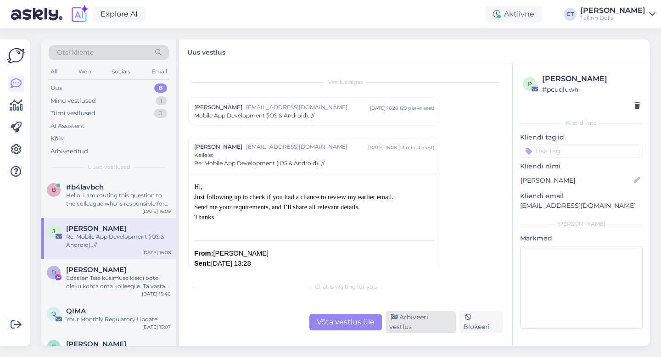
click at [447, 330] on div "Arhiveeri vestlus" at bounding box center [421, 322] width 70 height 22
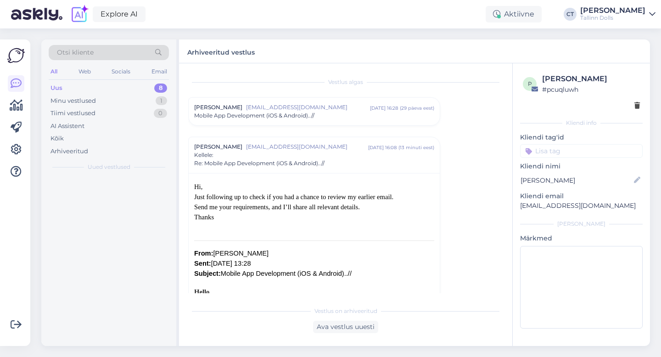
scroll to position [64, 0]
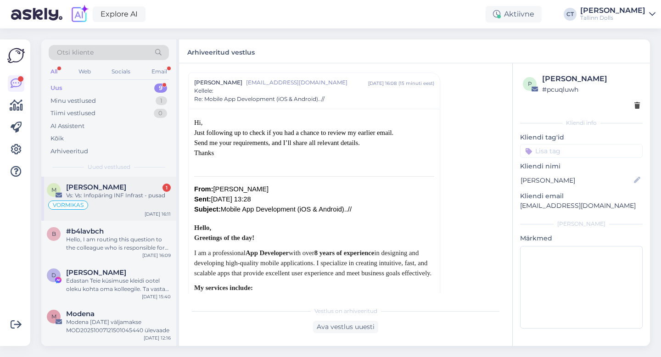
click at [113, 204] on div "VORMIKAS" at bounding box center [109, 205] width 124 height 11
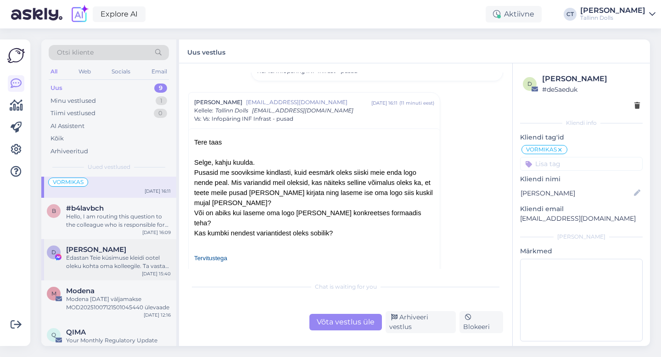
scroll to position [24, 0]
click at [118, 303] on div "Modena [DATE] väljamakse MOD20251007121501045440 ülevaade" at bounding box center [118, 302] width 105 height 17
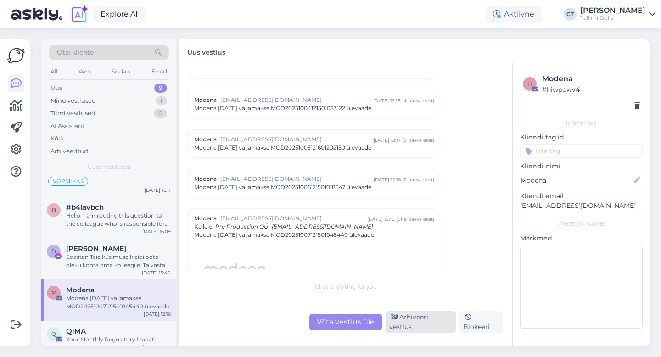
click at [438, 330] on div "Arhiveeri vestlus" at bounding box center [421, 322] width 70 height 22
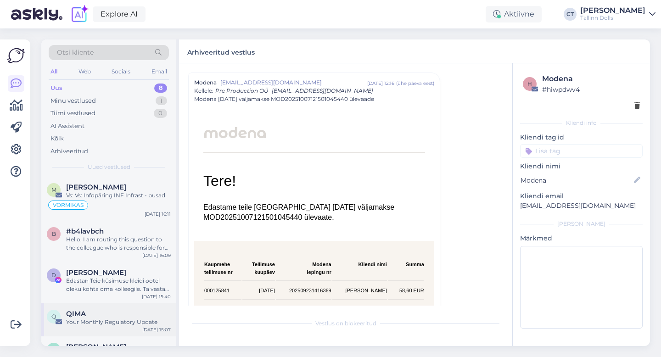
scroll to position [72, 0]
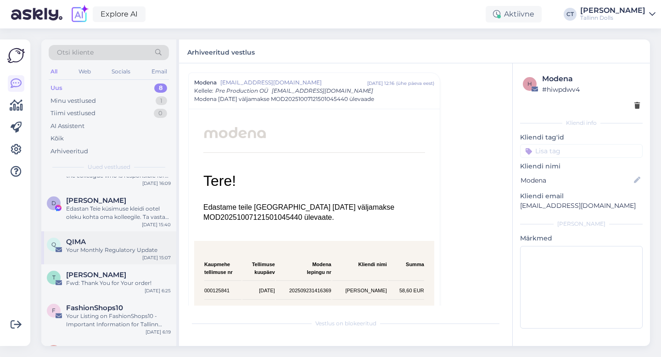
click at [123, 246] on div "Your Monthly Regulatory Update" at bounding box center [118, 250] width 105 height 8
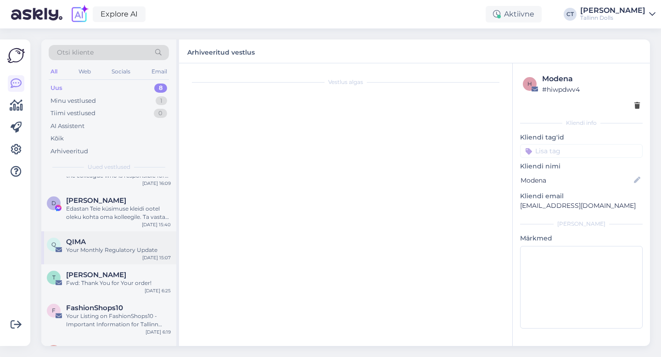
scroll to position [0, 0]
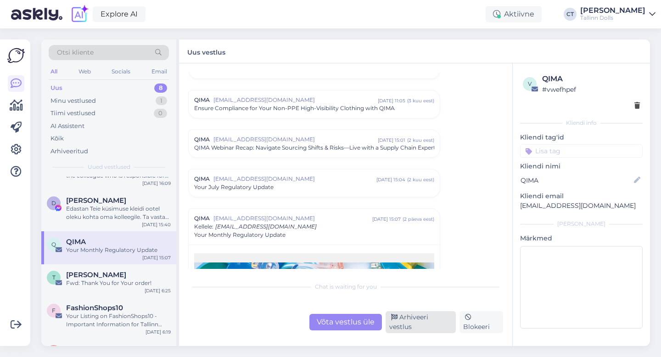
click at [411, 323] on div "Arhiveeri vestlus" at bounding box center [421, 322] width 70 height 22
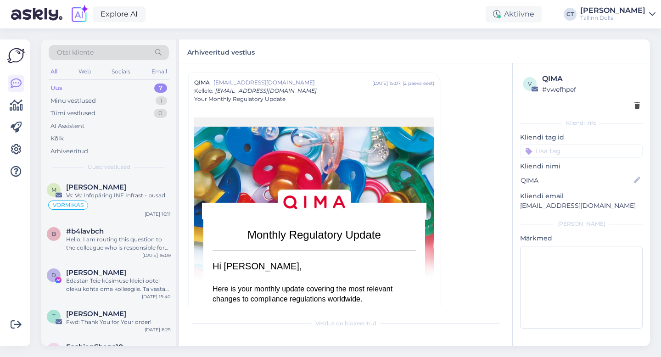
scroll to position [29, 0]
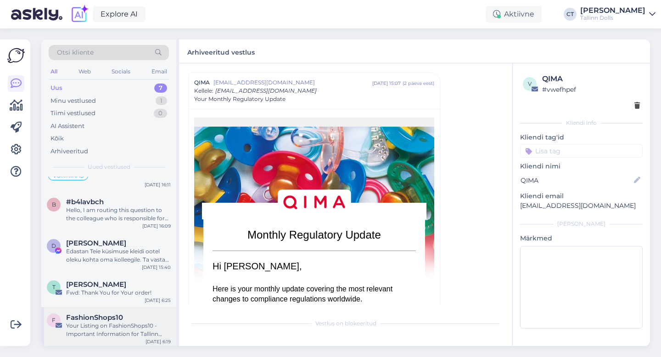
click at [114, 322] on div "Your Listing on FashionShops10 - Important Information for Tallinn Dolls" at bounding box center [118, 330] width 105 height 17
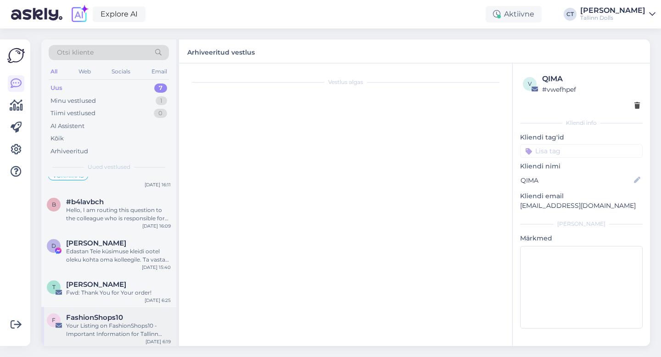
scroll to position [0, 0]
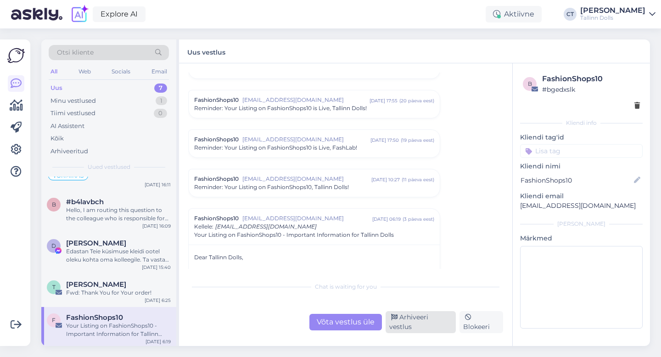
click at [416, 322] on div "Arhiveeri vestlus" at bounding box center [421, 322] width 70 height 22
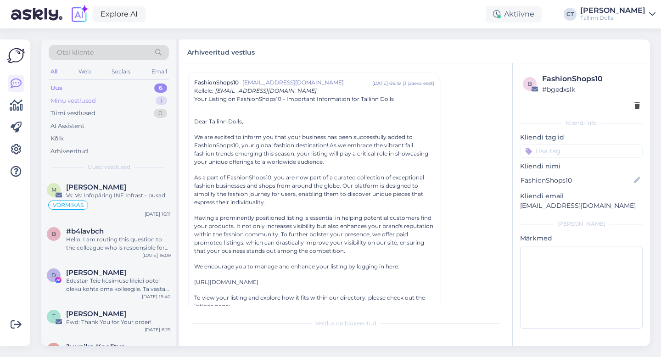
click at [120, 99] on div "Minu vestlused 1" at bounding box center [109, 101] width 120 height 13
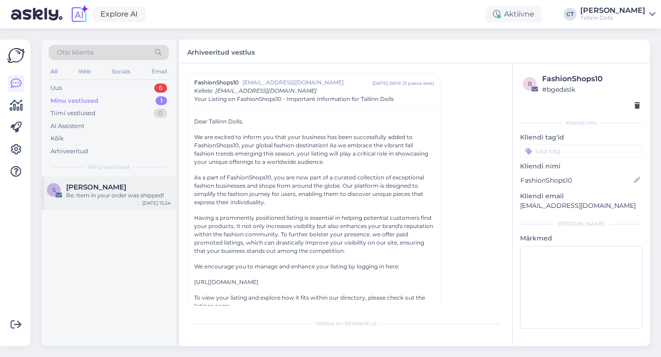
click at [121, 185] on div "[PERSON_NAME]" at bounding box center [118, 187] width 105 height 8
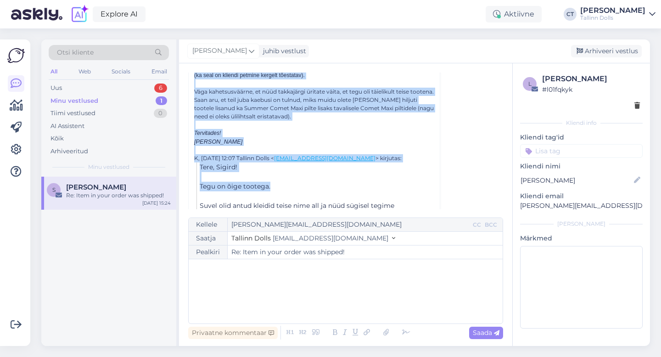
scroll to position [634, 0]
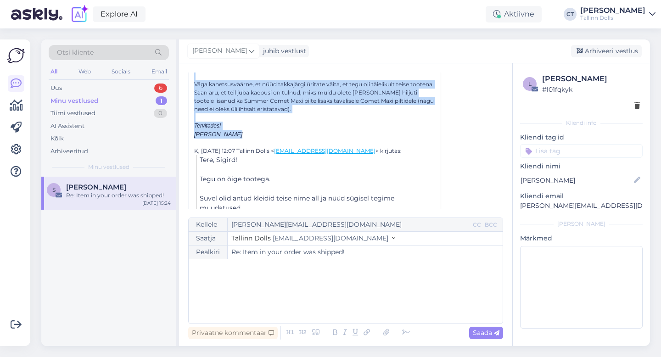
drag, startPoint x: 191, startPoint y: 129, endPoint x: 298, endPoint y: 146, distance: 109.4
click at [298, 146] on div "Tere V ot selle vastusega te konkreetselt valetate [PERSON_NAME] klienti. [PERS…" at bounding box center [314, 45] width 251 height 461
copy div "Lore I do sitam consectet ad elitseddoeiu temporin ut labore etdolor. Magnaali …"
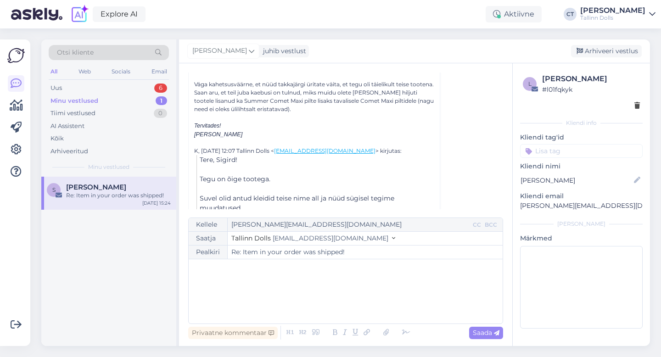
click at [274, 295] on div "﻿" at bounding box center [345, 291] width 305 height 55
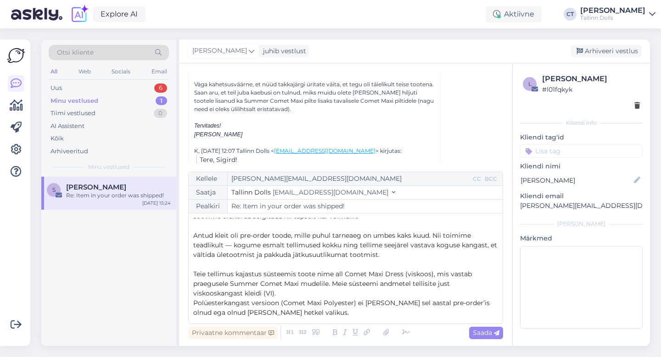
scroll to position [0, 0]
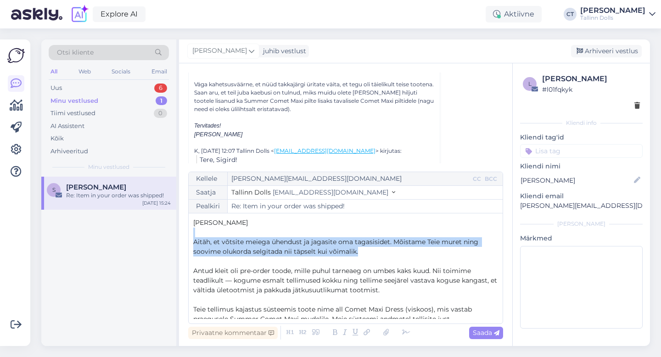
drag, startPoint x: 373, startPoint y: 251, endPoint x: 187, endPoint y: 236, distance: 186.5
click at [187, 236] on div "Vestlus [PERSON_NAME] Münter [EMAIL_ADDRESS][DOMAIN_NAME] [DATE] 15:08 ( 6 kuu …" at bounding box center [345, 204] width 333 height 283
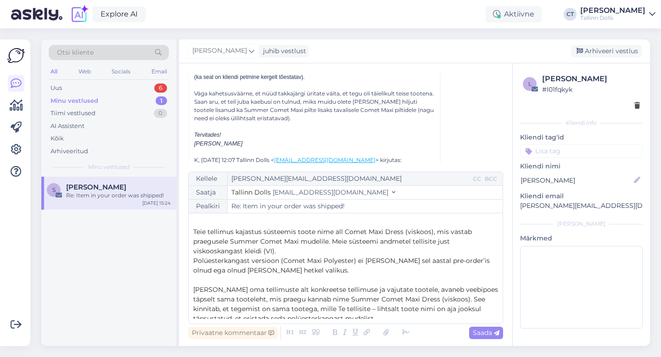
scroll to position [51, 0]
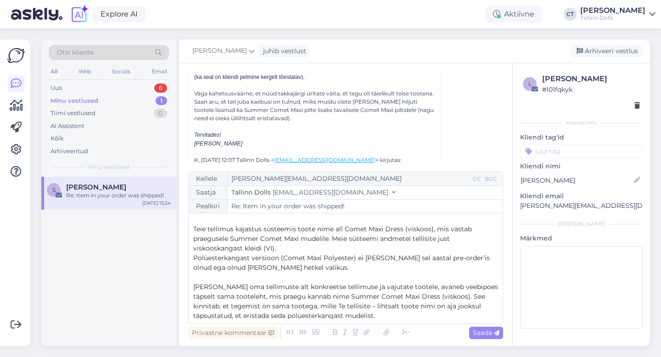
click at [234, 230] on span "Teie tellimus kajastus süsteemis toote nime all Comet Maxi Dress (viskoos), mis…" at bounding box center [333, 239] width 280 height 28
click at [268, 228] on span "Teie tellimuses kajastus süsteemis toote nime all Comet Maxi Dress (viskoos), m…" at bounding box center [336, 239] width 287 height 28
click at [325, 246] on p "Teie tellimuses kajastub süsteemis toote nime all Comet Maxi Dress (viskoos), m…" at bounding box center [345, 238] width 305 height 29
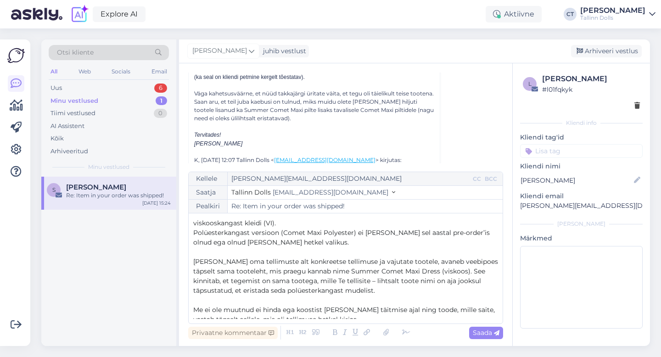
scroll to position [78, 0]
click at [326, 241] on p "Polüesterkangast versioon (Comet Maxi Polyester) ei [PERSON_NAME] sel aastal pr…" at bounding box center [345, 236] width 305 height 19
click at [352, 232] on span "Polüesterkangast versioon (Comet Maxi Polyester) ei [PERSON_NAME] sel aastal pr…" at bounding box center [342, 237] width 298 height 18
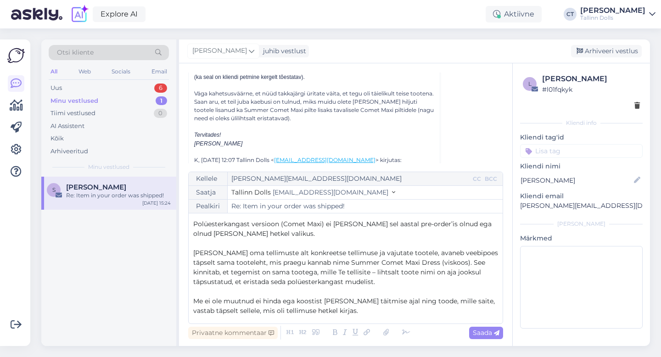
click at [356, 241] on p "﻿" at bounding box center [345, 244] width 305 height 10
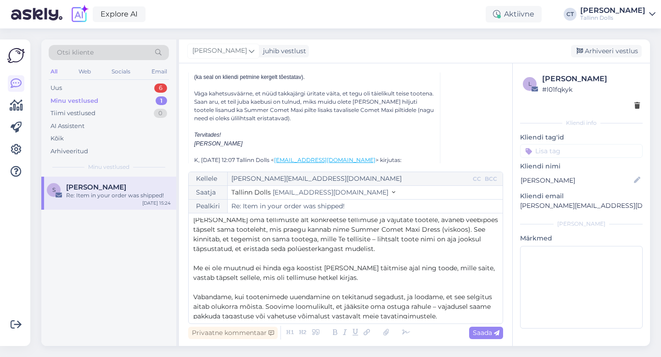
scroll to position [121, 0]
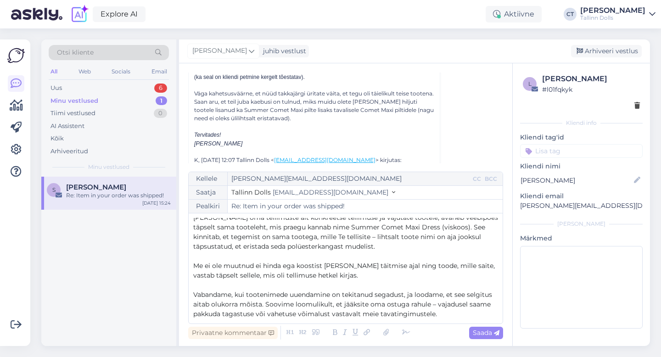
click at [442, 320] on div "Kellele [PERSON_NAME][EMAIL_ADDRESS][DOMAIN_NAME] CC BCC Saatja Tallinn Dolls […" at bounding box center [345, 248] width 315 height 152
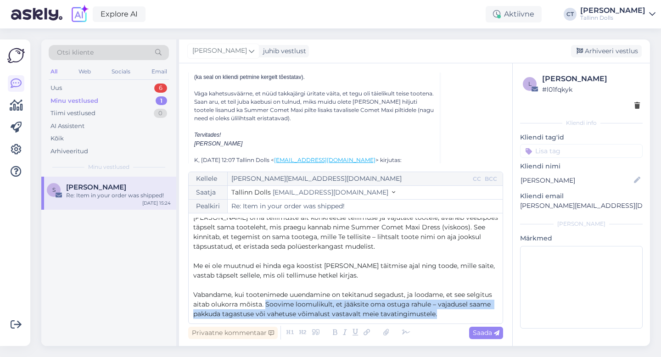
drag, startPoint x: 440, startPoint y: 314, endPoint x: 265, endPoint y: 307, distance: 174.6
click at [265, 307] on p "Vabandame, kui tootenimede uuendamine on tekitanud segadust, ja loodame, et see…" at bounding box center [345, 304] width 305 height 29
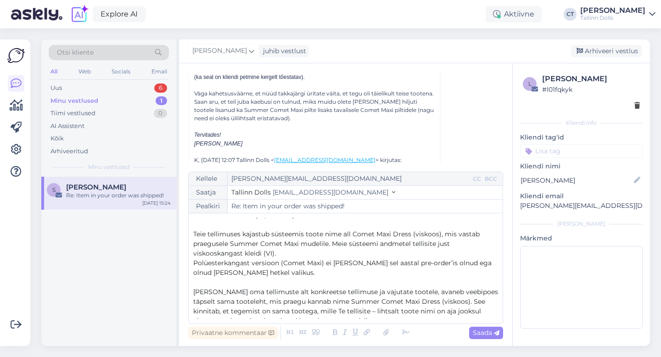
scroll to position [8, 0]
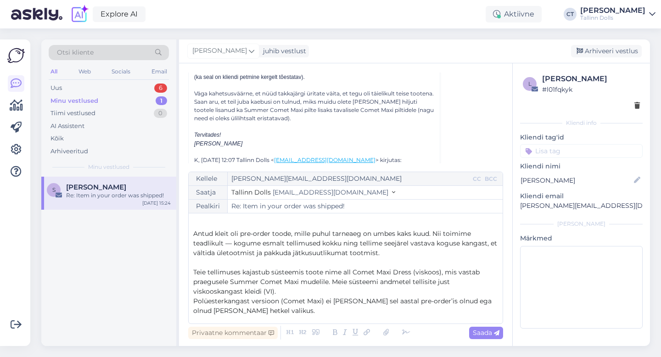
click at [400, 254] on p "Antud kleit oli pre-order toode, mille puhul tarneaeg on umbes kaks kuud. Nii t…" at bounding box center [345, 243] width 305 height 29
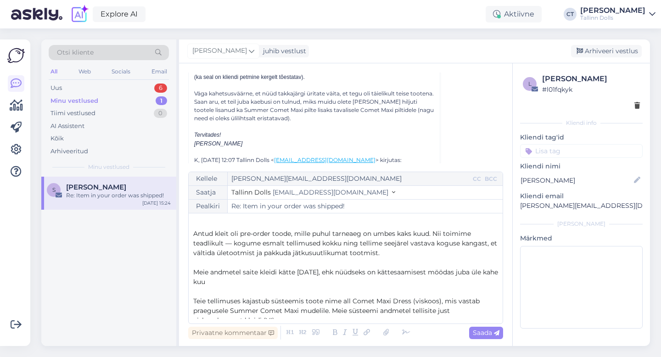
click at [300, 273] on span "Meie andmetel saite kleidi kätte [DATE], ehk nüüdseks on kättesaamisest möödas …" at bounding box center [346, 277] width 307 height 18
click at [259, 272] on span "Meie andmetel saite kleidi kätte . augustil, ehk nüüdseks on kättesaamisest möö…" at bounding box center [341, 277] width 297 height 18
drag, startPoint x: 315, startPoint y: 270, endPoint x: 282, endPoint y: 269, distance: 33.1
click at [282, 269] on span "Meie andmetel jõudis kleit kleidi kätte . augustil, ehk nüüdseks on kättesaamis…" at bounding box center [346, 277] width 306 height 18
click at [326, 284] on p "Meie andmetel jõudis kleit Teieni [DATE], ehk nüüdseks on kättesaamisest möödas…" at bounding box center [345, 277] width 305 height 19
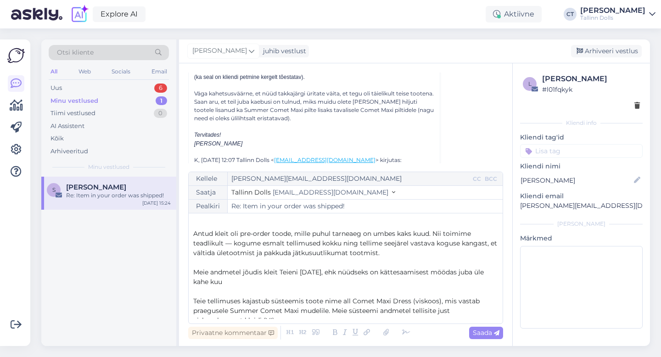
click at [336, 272] on span "Meie andmetel jõudis kleit Teieni [DATE], ehk nüüdseks on kättesaamisest möödas…" at bounding box center [339, 277] width 292 height 18
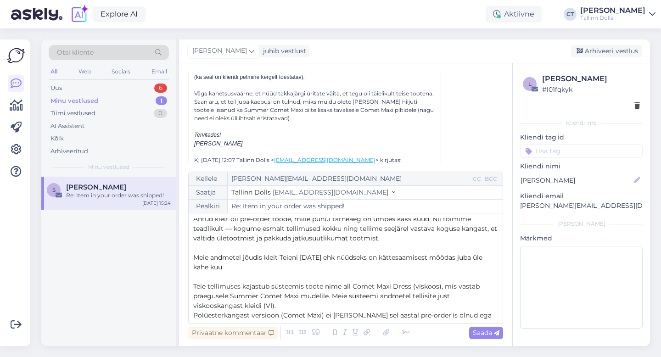
scroll to position [25, 0]
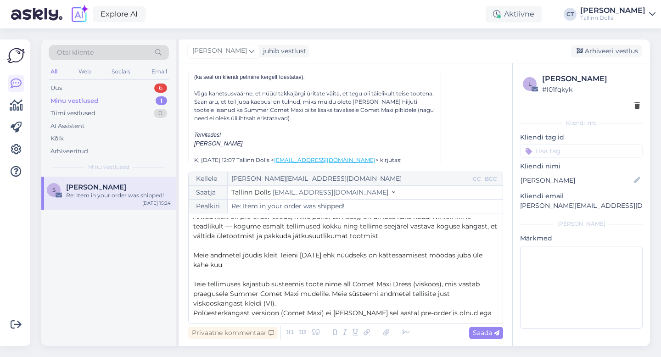
click at [295, 270] on p "﻿" at bounding box center [345, 275] width 305 height 10
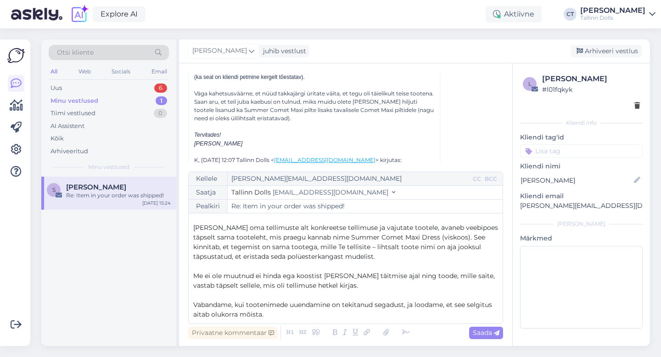
scroll to position [179, 0]
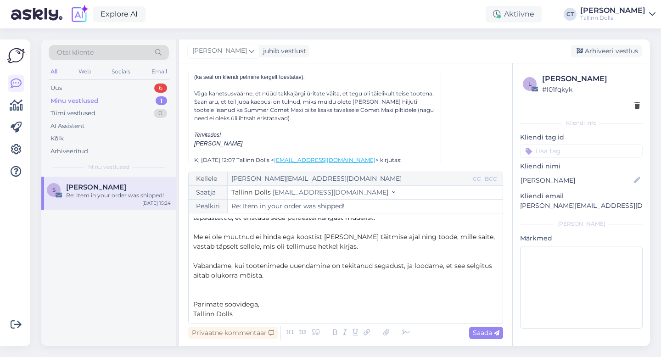
click at [237, 278] on span "Vabandame, kui tootenimede uuendamine on tekitanud segadust, ja loodame, et see…" at bounding box center [343, 271] width 301 height 18
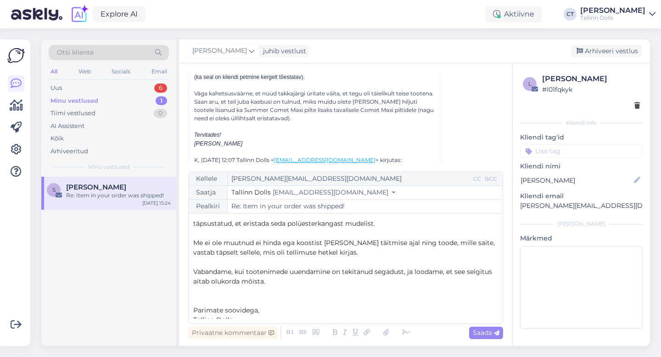
scroll to position [174, 0]
drag, startPoint x: 364, startPoint y: 254, endPoint x: 365, endPoint y: 248, distance: 5.6
click at [365, 248] on p "Me ei ole muutnud ei hinda ega koostist [PERSON_NAME] täitmise ajal ning toode,…" at bounding box center [345, 246] width 305 height 19
click at [298, 243] on span "Me ei ole muutnud ei hinda ega koostist [PERSON_NAME] täitmise ajal ning toode,…" at bounding box center [344, 247] width 303 height 18
click at [350, 250] on p "Me ei ole muutnud koostist [PERSON_NAME] tellimuse täitmise ajal ning toode, mi…" at bounding box center [345, 246] width 305 height 19
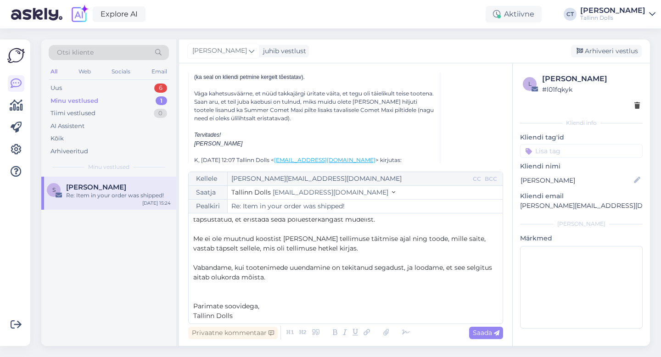
scroll to position [179, 0]
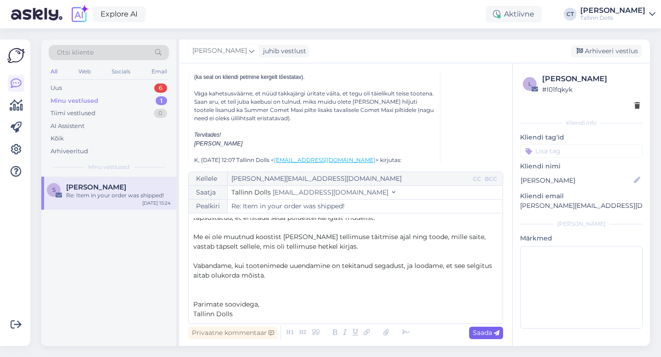
click at [469, 329] on div "Saada" at bounding box center [486, 333] width 34 height 12
type input "Re: Re: Item in your order was shipped!"
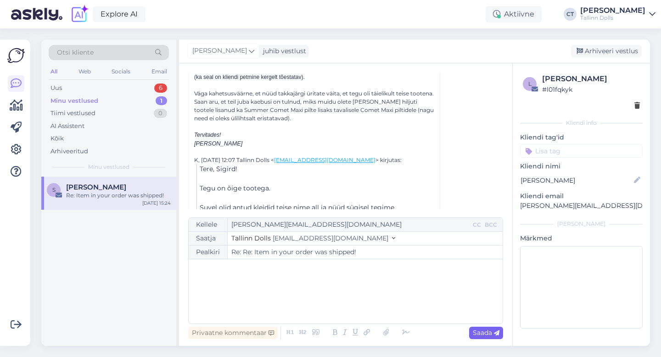
scroll to position [0, 0]
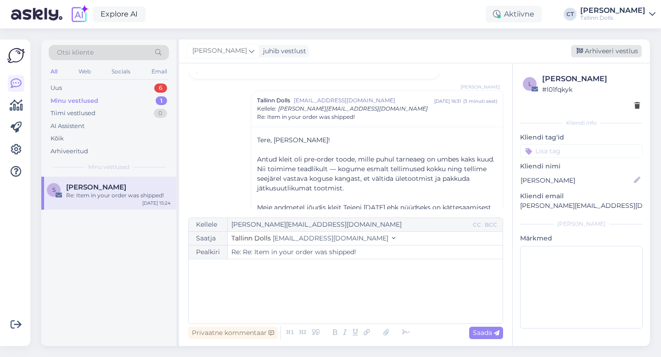
click at [610, 52] on div "Arhiveeri vestlus" at bounding box center [606, 51] width 71 height 12
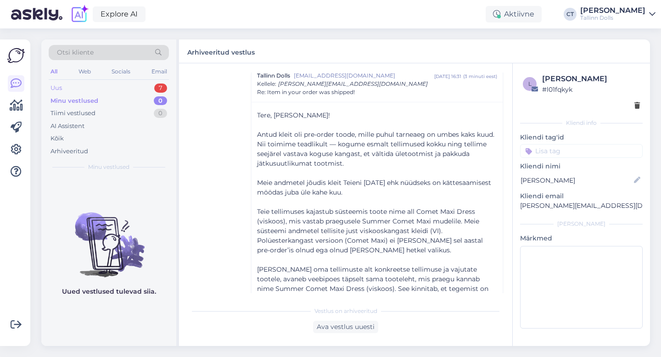
click at [122, 82] on div "Uus 7" at bounding box center [109, 88] width 120 height 13
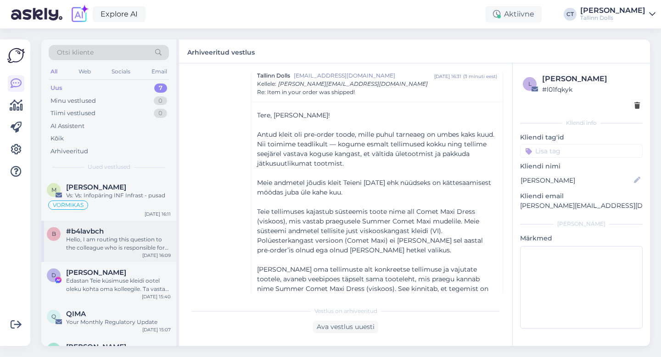
click at [101, 247] on div "Hello, I am routing this question to the colleague who is responsible for this …" at bounding box center [118, 243] width 105 height 17
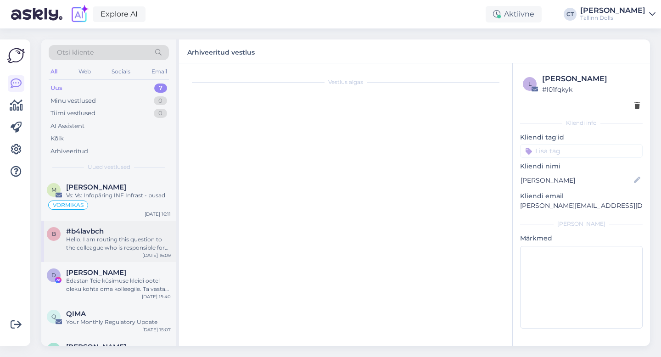
scroll to position [0, 0]
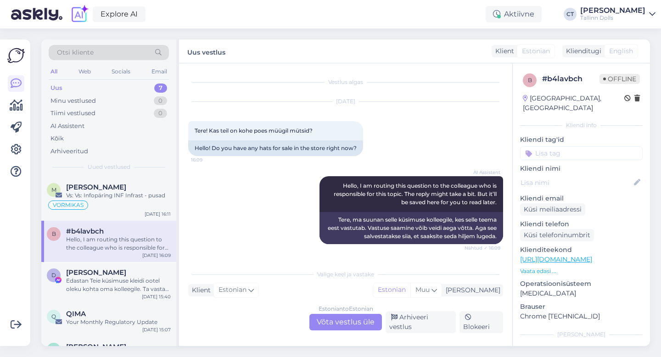
click at [341, 324] on div "Estonian to Estonian Võta vestlus üle" at bounding box center [345, 322] width 73 height 17
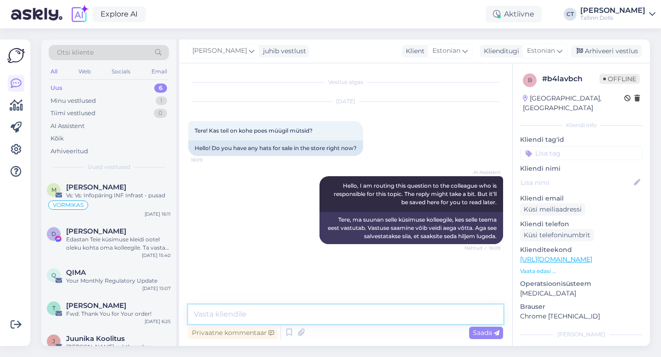
click at [342, 318] on textarea at bounding box center [345, 314] width 315 height 19
type textarea "Tere, mis värv Teile huvi pakuks? :)"
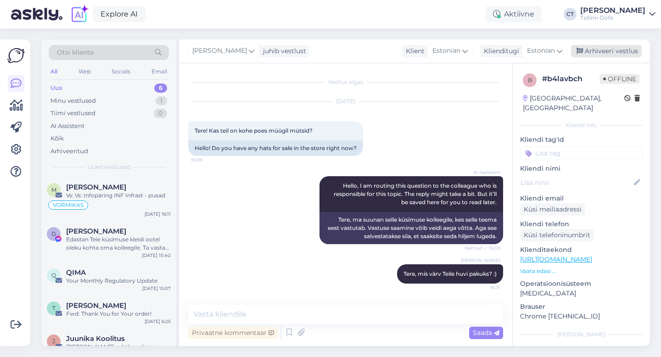
click at [611, 48] on div "Arhiveeri vestlus" at bounding box center [606, 51] width 71 height 12
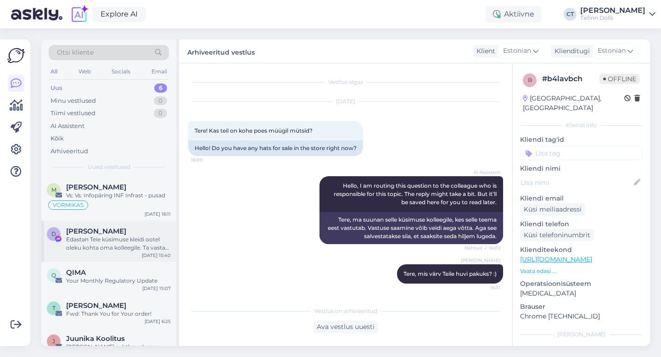
click at [101, 249] on div "Edastan Teie küsimuse kleidi ootel oleku kohta oma kolleegile. Ta vastab Teile …" at bounding box center [118, 243] width 105 height 17
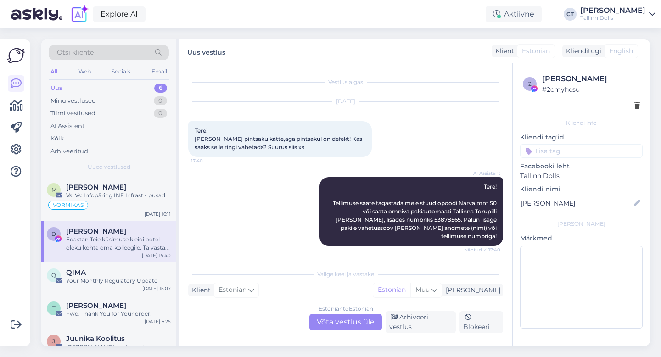
scroll to position [1466, 0]
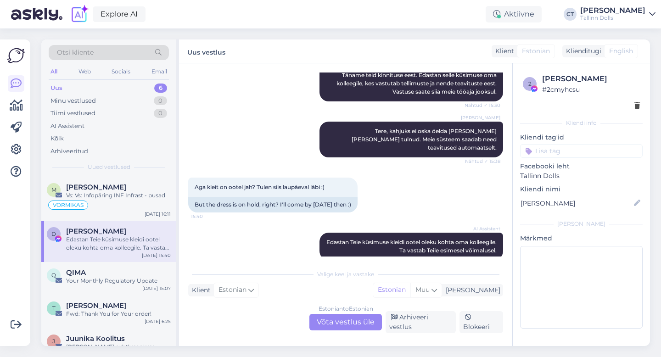
click at [338, 320] on div "Estonian to Estonian Võta vestlus üle" at bounding box center [345, 322] width 73 height 17
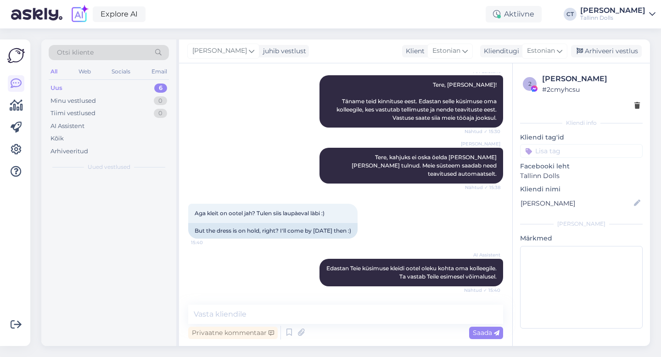
scroll to position [1431, 0]
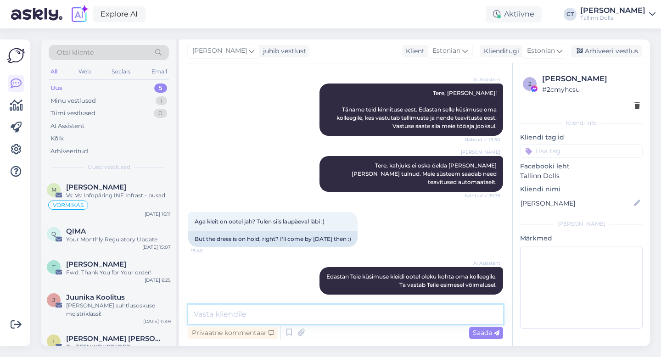
click at [340, 314] on textarea at bounding box center [345, 314] width 315 height 19
type textarea "Kleit ootab kenasti :) Ootame Teid laupäeval :)"
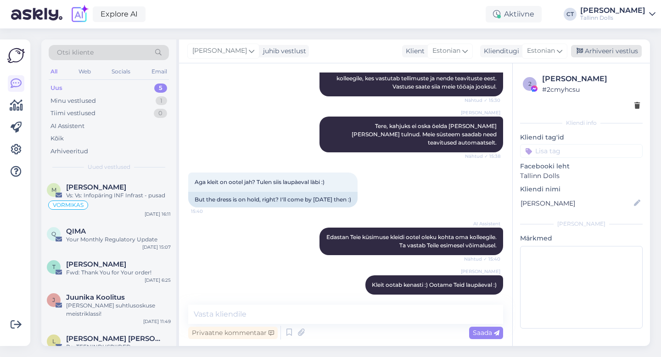
click at [594, 52] on div "Arhiveeri vestlus" at bounding box center [606, 51] width 71 height 12
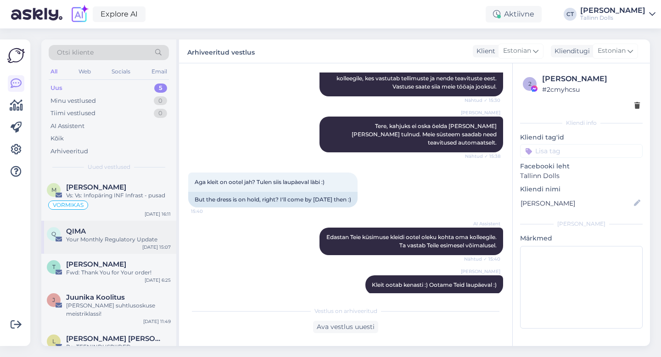
click at [126, 245] on div "Q QIMA Your Monthly Regulatory Update [DATE] 15:07" at bounding box center [108, 237] width 135 height 33
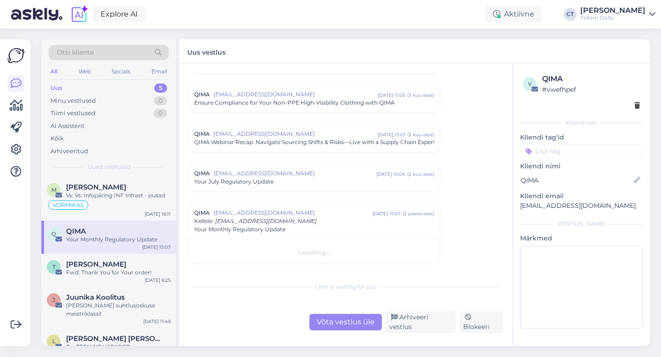
scroll to position [1271, 0]
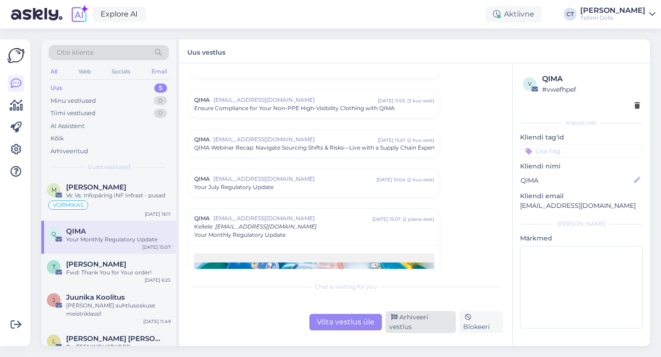
click at [406, 327] on div "Arhiveeri vestlus" at bounding box center [421, 322] width 70 height 22
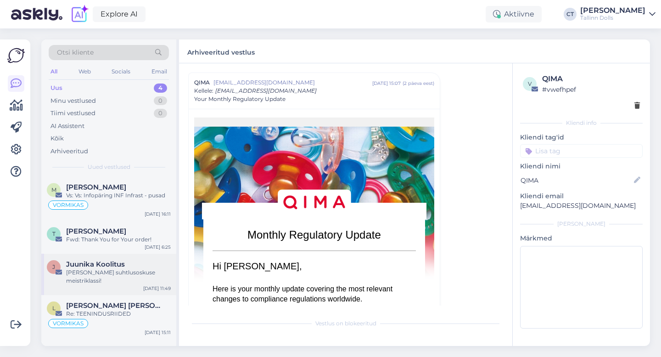
click at [150, 270] on div "[PERSON_NAME] suhtlusoskuse meistriklassi!" at bounding box center [118, 277] width 105 height 17
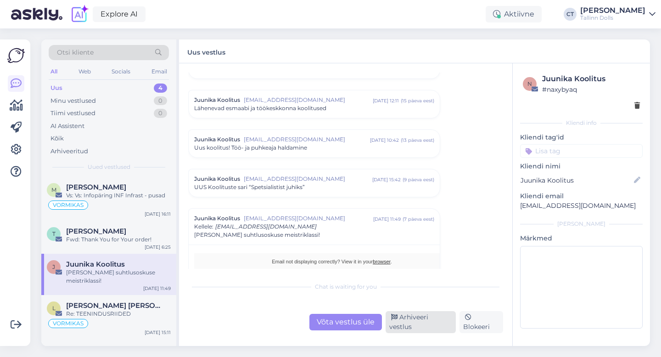
click at [410, 324] on div "Arhiveeri vestlus" at bounding box center [421, 322] width 70 height 22
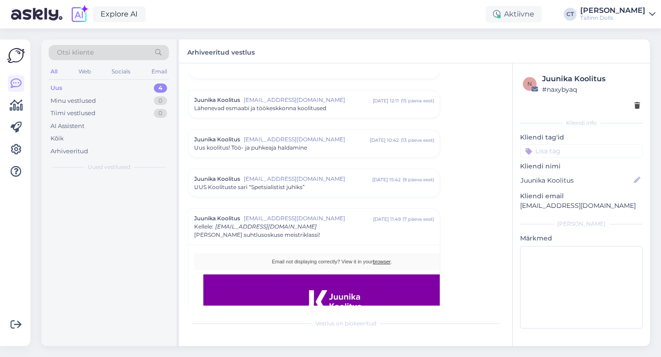
scroll to position [1012, 0]
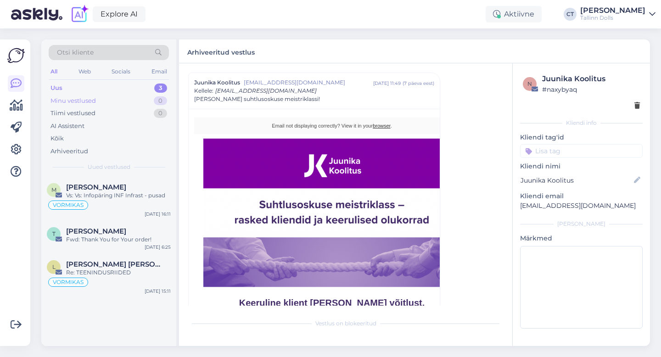
click at [84, 97] on div "Minu vestlused" at bounding box center [72, 100] width 45 height 9
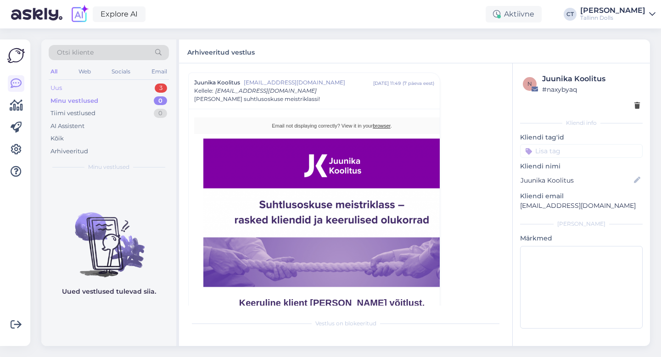
click at [80, 87] on div "Uus 3" at bounding box center [109, 88] width 120 height 13
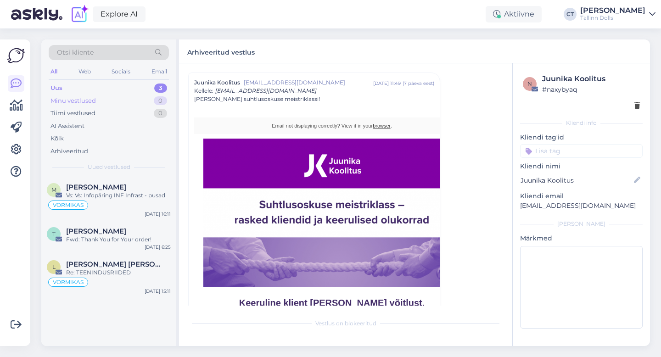
click at [79, 100] on div "Minu vestlused" at bounding box center [72, 100] width 45 height 9
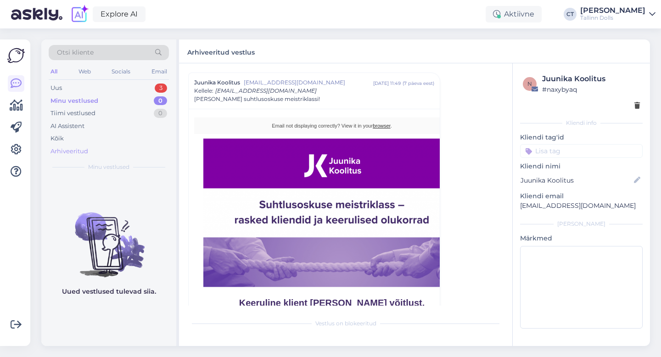
click at [78, 149] on div "Arhiveeritud" at bounding box center [69, 151] width 38 height 9
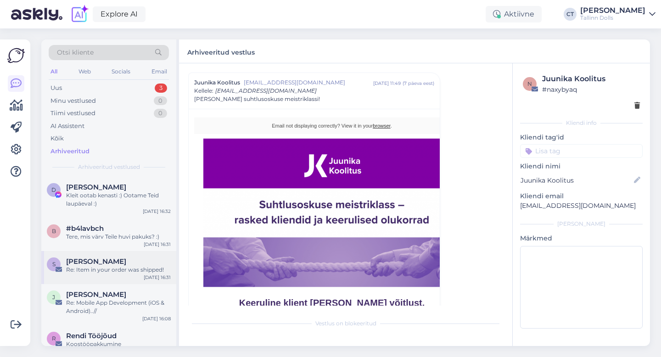
click at [95, 264] on span "[PERSON_NAME]" at bounding box center [96, 262] width 60 height 8
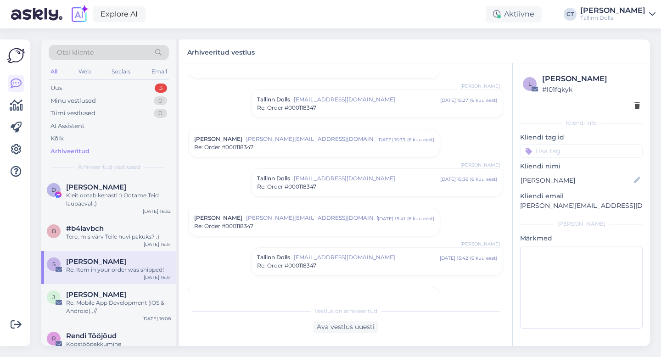
scroll to position [0, 0]
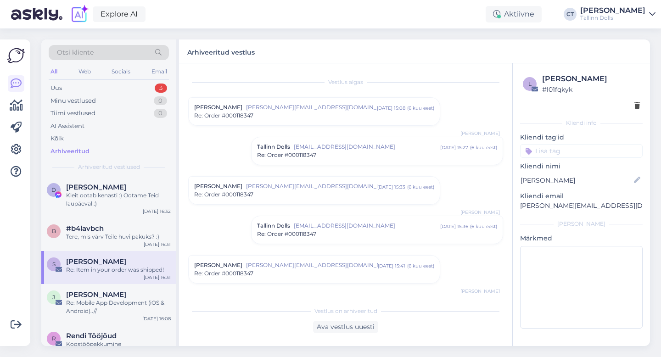
click at [312, 114] on div "Re: Order #000118347" at bounding box center [314, 116] width 240 height 8
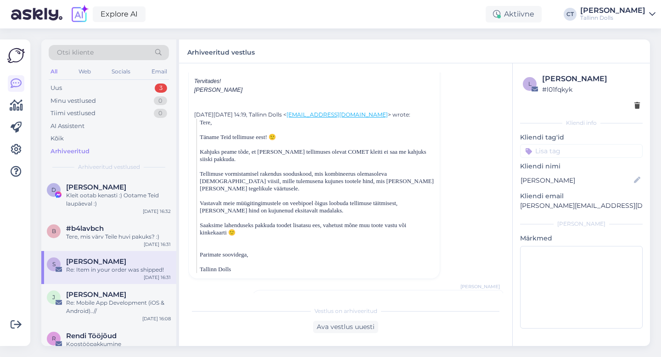
scroll to position [174, 0]
click at [330, 327] on div "Ava vestlus uuesti" at bounding box center [345, 327] width 65 height 12
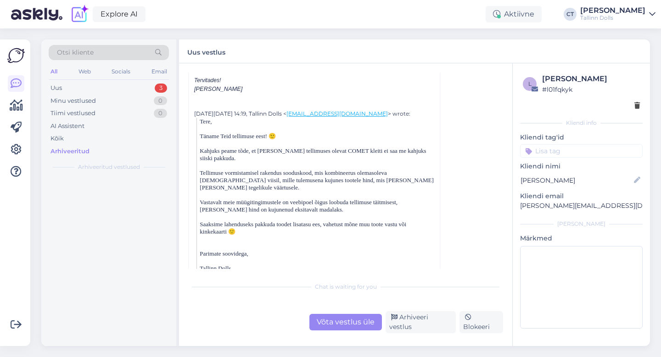
scroll to position [702, 0]
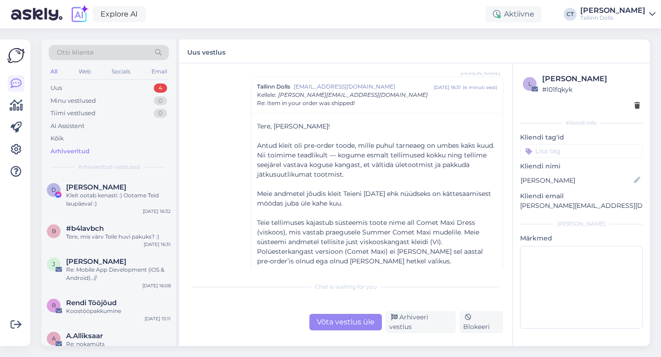
click at [325, 312] on div "Chat is waiting for you Võta vestlus üle Arhiveeri vestlus Blokeeri" at bounding box center [345, 305] width 315 height 56
click at [327, 322] on div "Võta vestlus üle" at bounding box center [345, 322] width 73 height 17
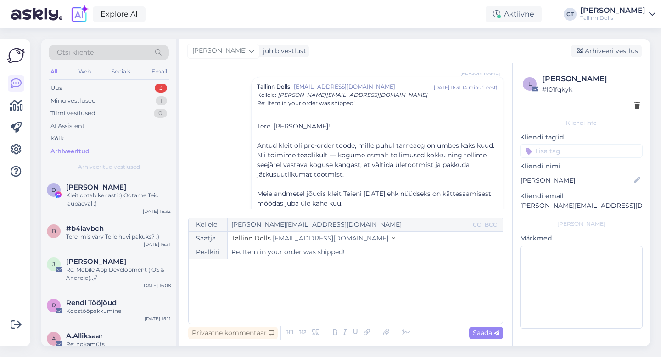
click at [322, 305] on div "﻿" at bounding box center [345, 291] width 305 height 55
click at [96, 85] on div "Uus 3" at bounding box center [109, 88] width 120 height 13
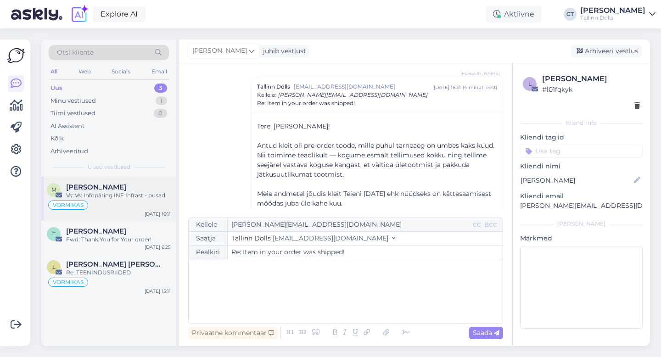
click at [111, 186] on span "[PERSON_NAME]" at bounding box center [96, 187] width 60 height 8
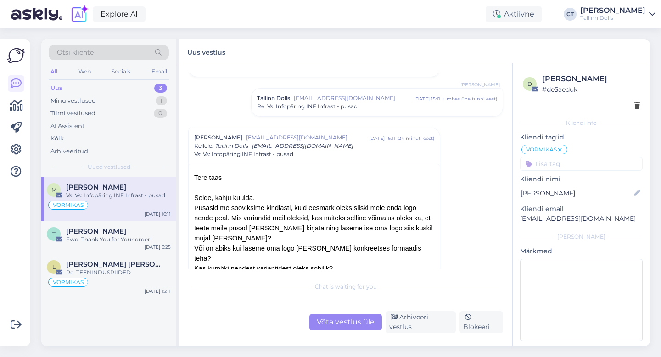
scroll to position [184, 0]
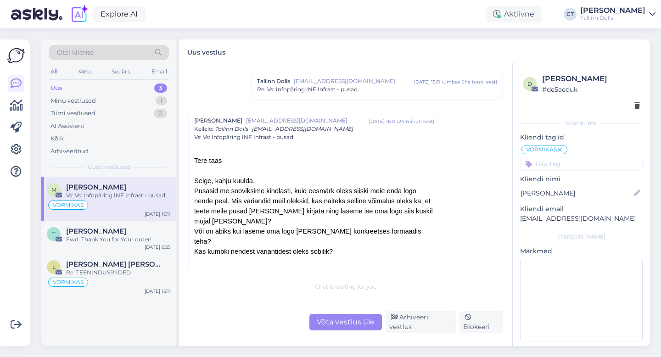
click at [342, 329] on div "Võta vestlus üle" at bounding box center [345, 322] width 73 height 17
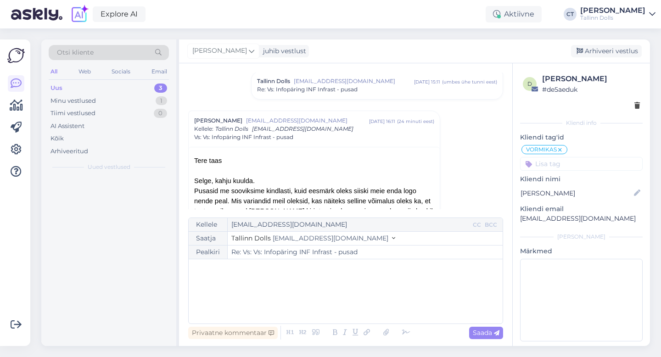
scroll to position [222, 0]
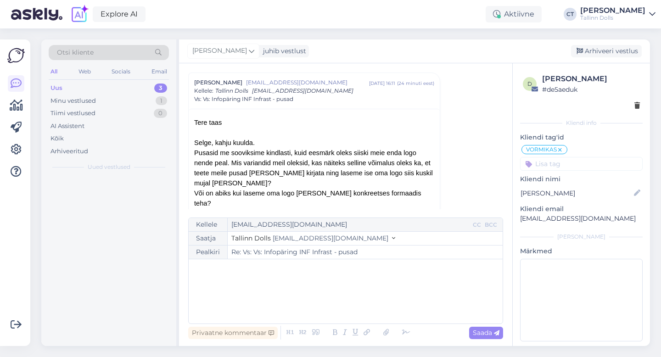
click at [342, 308] on div "﻿" at bounding box center [345, 291] width 305 height 55
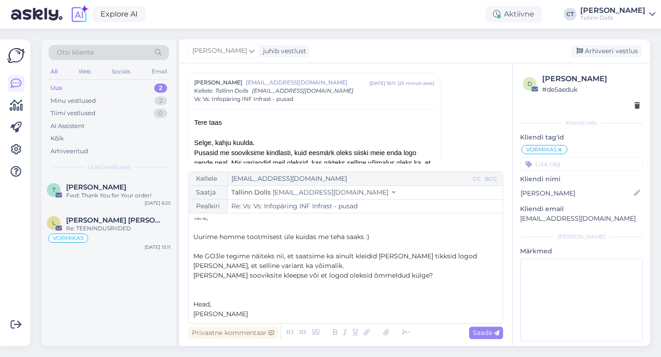
scroll to position [0, 0]
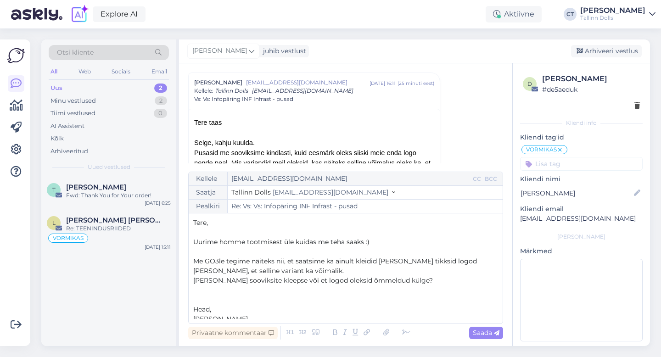
click at [283, 241] on span "Uurime homme tootmisest üle kuidas me teha saaks :)" at bounding box center [281, 242] width 176 height 8
click at [215, 262] on span "Me GO3le tegime näiteks nii, et saatsime ka ainult kleidid [PERSON_NAME] tikksi…" at bounding box center [336, 266] width 286 height 18
click at [279, 272] on p "Me Go3le tegime näiteks nii, et saatsime ka ainult kleidid [PERSON_NAME] tikksi…" at bounding box center [345, 266] width 305 height 19
click at [334, 262] on span "Me Go3le tegime näiteks nii, et saatsime ka ainult kleidid [PERSON_NAME] tikksi…" at bounding box center [335, 266] width 284 height 18
click at [352, 267] on p "Me Go3le tegime näiteks nii, et saatsime ainult kleidid [PERSON_NAME] tikksid l…" at bounding box center [345, 266] width 305 height 19
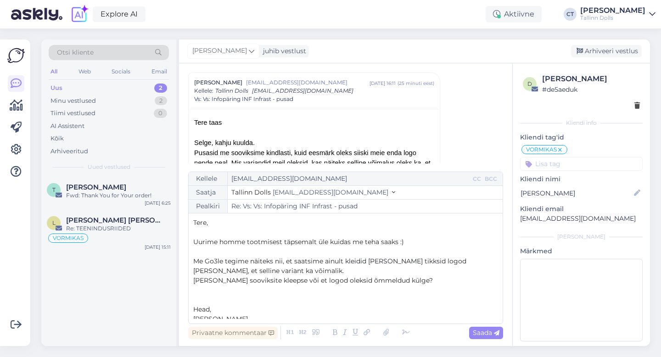
click at [353, 273] on p "Me Go3le tegime näiteks nii, et saatsime ainult kleidid [PERSON_NAME] tikksid l…" at bounding box center [345, 266] width 305 height 19
click at [411, 263] on span "Me Go3le tegime näiteks nii, et saatsime ainult kleidid [PERSON_NAME] tikksid l…" at bounding box center [330, 266] width 275 height 18
click at [400, 263] on span "Me Go3le tegime näiteks nii, et saatsime ainult kleidid [PERSON_NAME] tikkisid …" at bounding box center [331, 266] width 277 height 18
drag, startPoint x: 430, startPoint y: 270, endPoint x: 417, endPoint y: 261, distance: 16.1
click at [417, 261] on p "Me Go3le tegime näiteks nii, et saatsime ainult kleidid [PERSON_NAME] lasid tik…" at bounding box center [345, 266] width 305 height 19
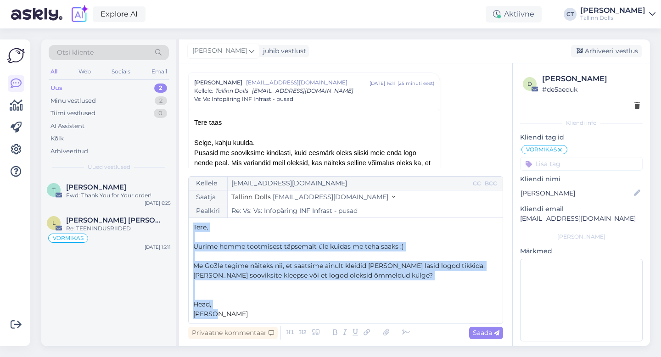
drag, startPoint x: 215, startPoint y: 314, endPoint x: 194, endPoint y: 229, distance: 87.6
click at [194, 229] on div "Tere, ﻿ Uurime homme tootmisest täpsemalt üle kuidas me teha saaks :) ﻿ Me Go3l…" at bounding box center [345, 271] width 305 height 96
copy div "Tere, ﻿ Uurime homme tootmisest täpsemalt üle kuidas me teha saaks :) ﻿ Me Go3l…"
click at [271, 302] on p "Head," at bounding box center [345, 305] width 305 height 10
drag, startPoint x: 423, startPoint y: 275, endPoint x: 188, endPoint y: 246, distance: 236.8
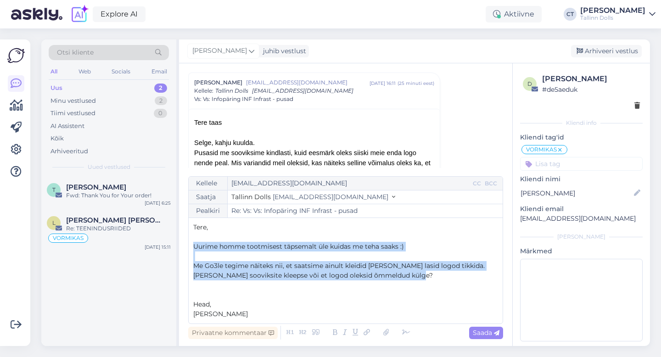
click at [188, 246] on div "Kellele [EMAIL_ADDRESS][DOMAIN_NAME] CC BCC Saatja Tallinn Dolls [EMAIL_ADDRESS…" at bounding box center [345, 250] width 315 height 148
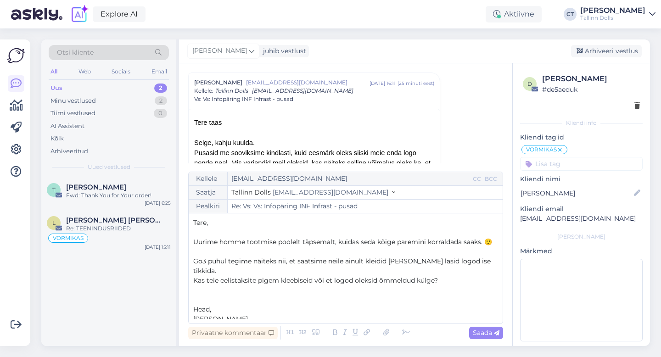
click at [499, 244] on div "Kellele [EMAIL_ADDRESS][DOMAIN_NAME] CC BCC Saatja Tallinn Dolls [EMAIL_ADDRESS…" at bounding box center [345, 248] width 315 height 152
click at [481, 336] on span "Saada" at bounding box center [486, 333] width 27 height 8
type input "Re: Re: Vs: Vs: Infopäring INF Infrast - pusad"
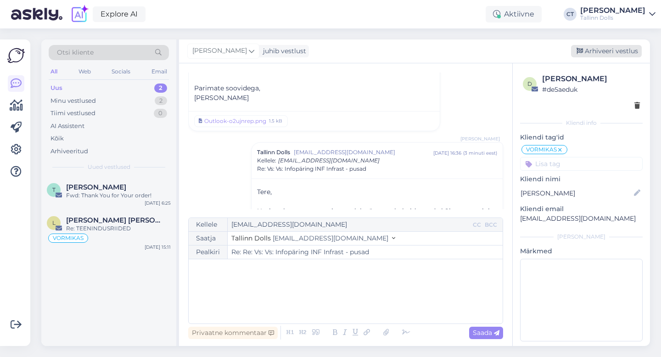
click at [631, 49] on div "Arhiveeri vestlus" at bounding box center [606, 51] width 71 height 12
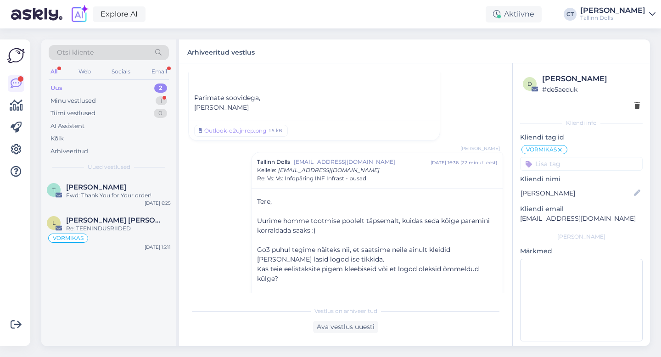
scroll to position [732, 0]
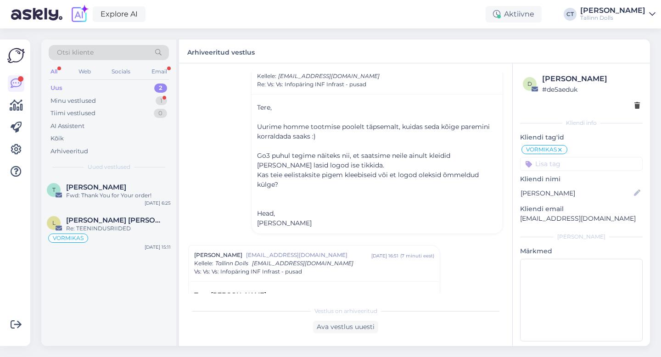
click at [100, 84] on div "Uus 2" at bounding box center [109, 88] width 120 height 13
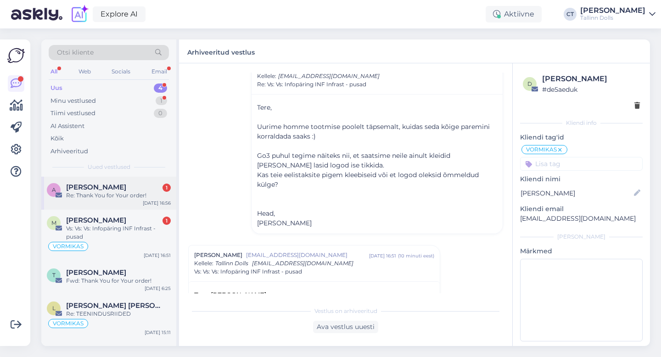
click at [104, 205] on div "A [PERSON_NAME] 1 Re: Thank You for Your order! [DATE] 16:56" at bounding box center [108, 193] width 135 height 33
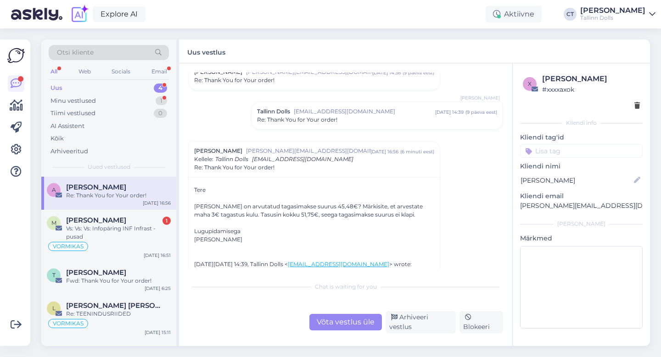
scroll to position [118, 0]
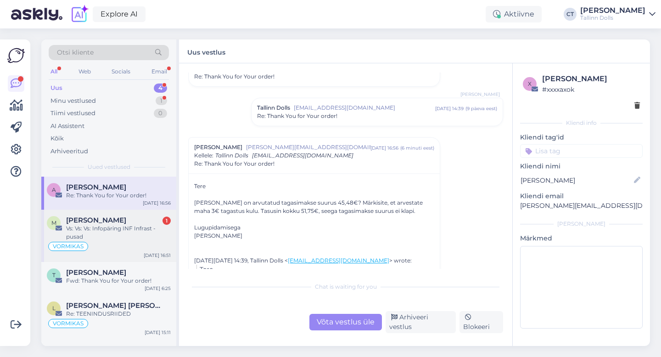
click at [133, 235] on div "Vs: Vs: Vs: Infopäring INF Infrast - pusad" at bounding box center [118, 232] width 105 height 17
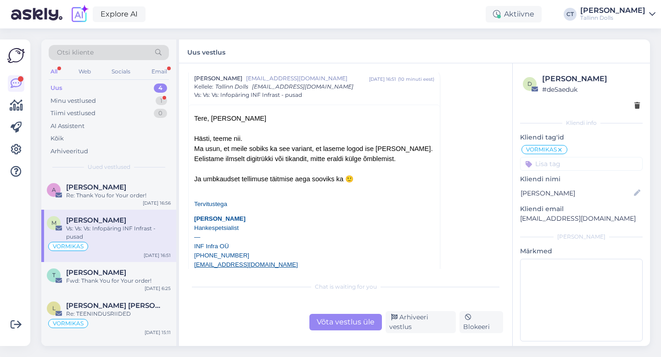
scroll to position [325, 0]
click at [328, 325] on div "Võta vestlus üle" at bounding box center [345, 322] width 73 height 17
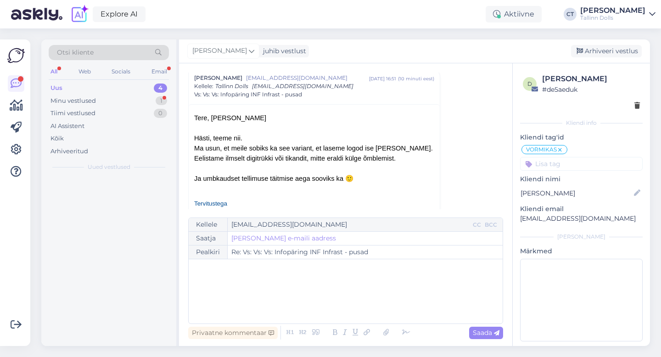
scroll to position [321, 0]
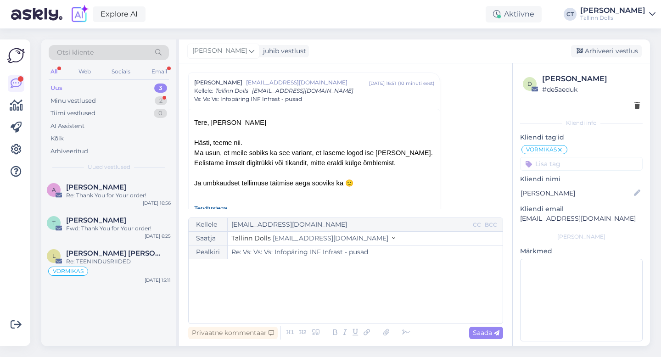
click at [323, 309] on div "﻿" at bounding box center [345, 291] width 305 height 55
click at [74, 81] on div "Otsi kliente All Web Socials Email Uus 3 Minu vestlused 2 Tiimi vestlused 0 AI …" at bounding box center [108, 107] width 135 height 137
click at [71, 100] on div "Minu vestlused" at bounding box center [72, 100] width 45 height 9
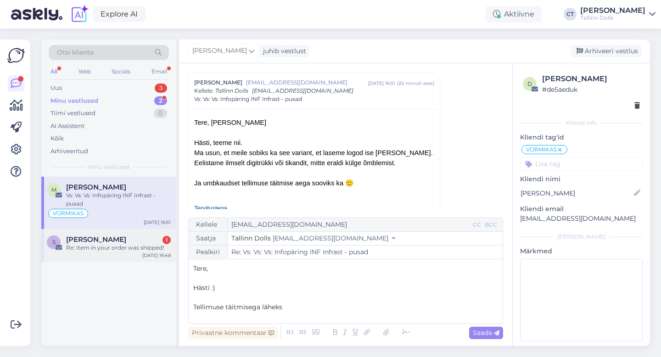
click at [129, 241] on div "[PERSON_NAME] 1" at bounding box center [118, 239] width 105 height 8
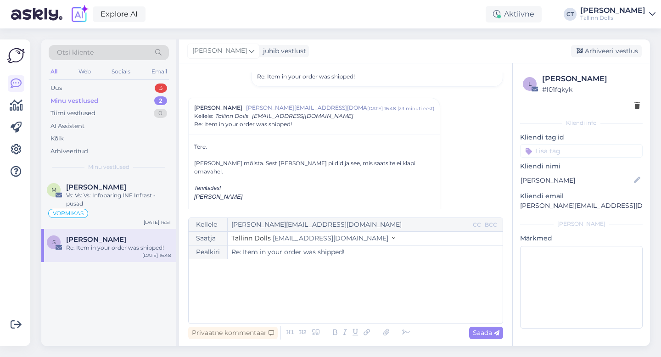
scroll to position [395, 0]
click at [265, 287] on div "﻿" at bounding box center [345, 291] width 305 height 55
